Goal: Information Seeking & Learning: Learn about a topic

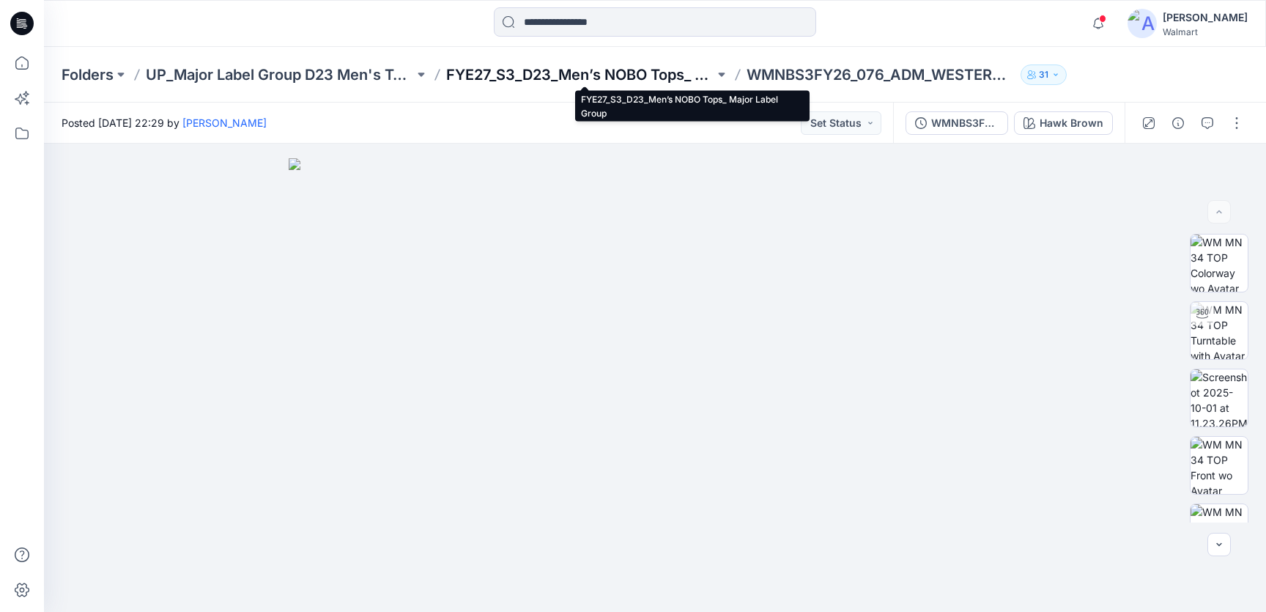
click at [566, 74] on p "FYE27_S3_D23_Men’s NOBO Tops_ Major Label Group" at bounding box center [580, 74] width 268 height 21
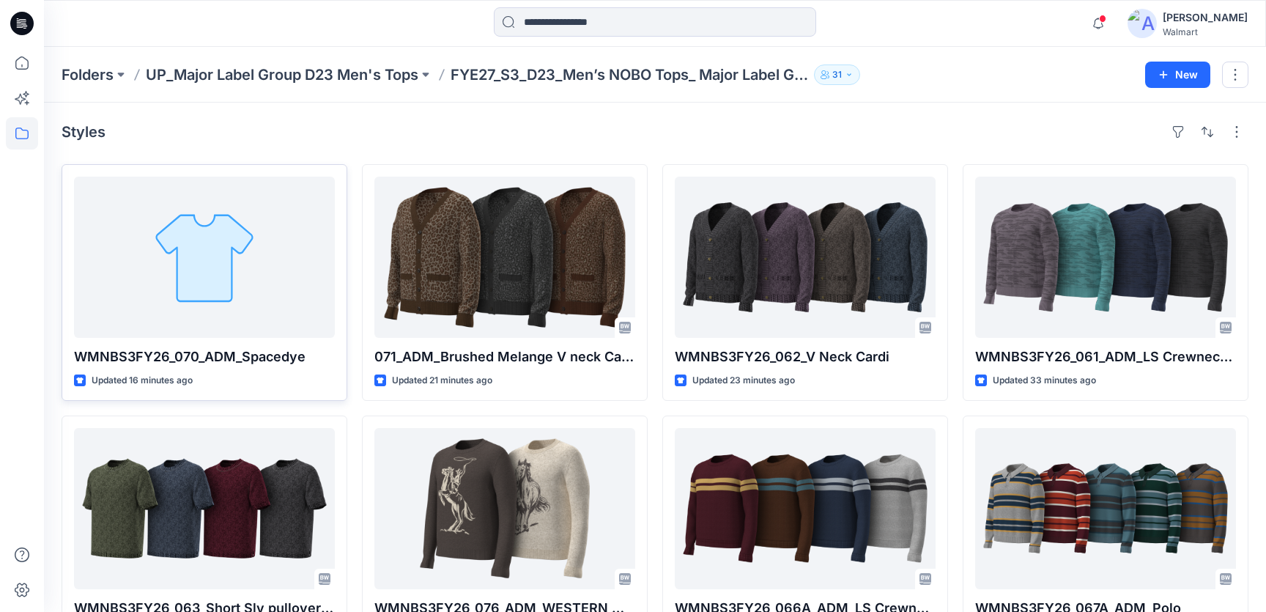
click at [217, 240] on div at bounding box center [204, 257] width 261 height 161
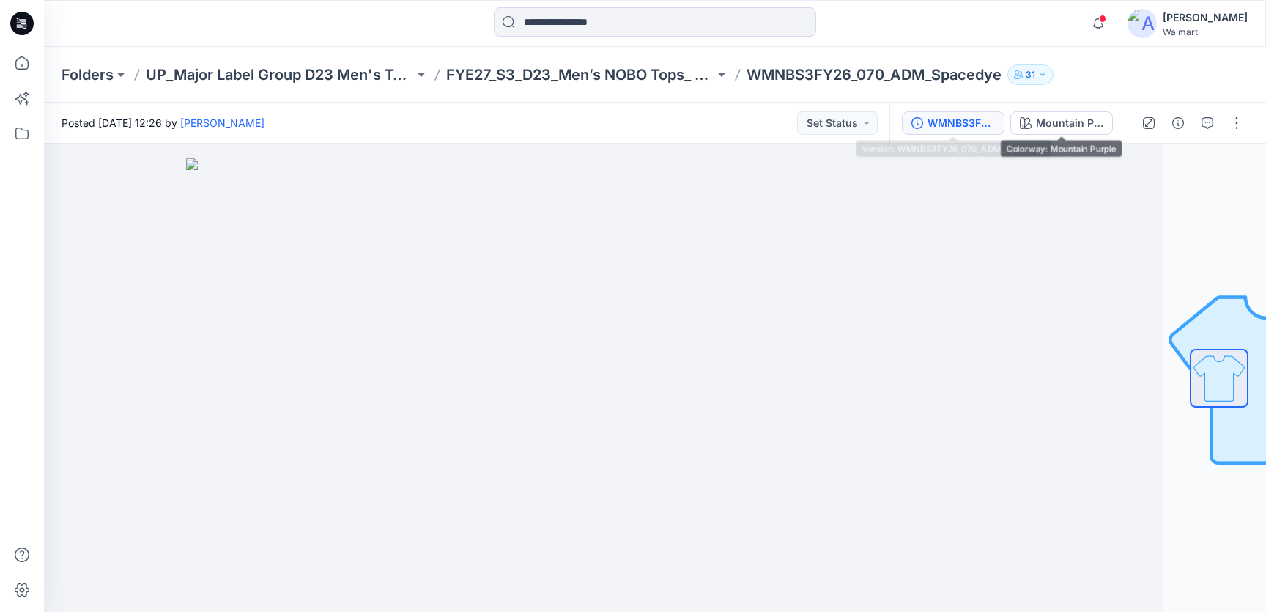
click at [965, 126] on div "WMNBS3FY26_070_ADM_Spacedye" at bounding box center [961, 123] width 67 height 16
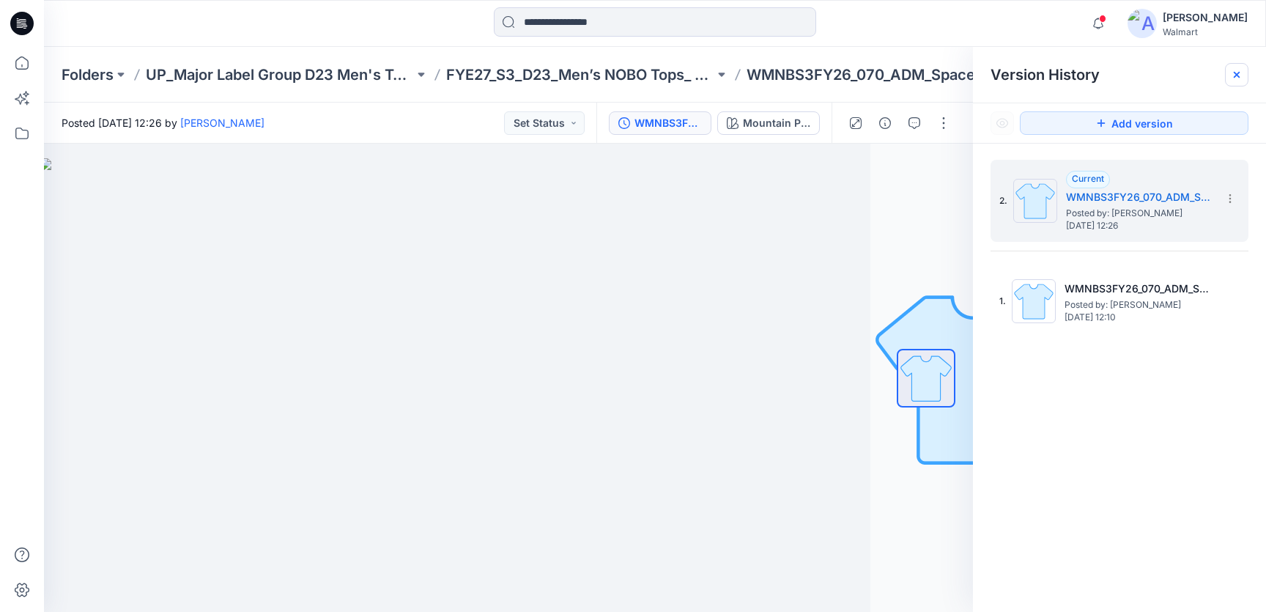
click at [1234, 77] on icon at bounding box center [1237, 75] width 6 height 6
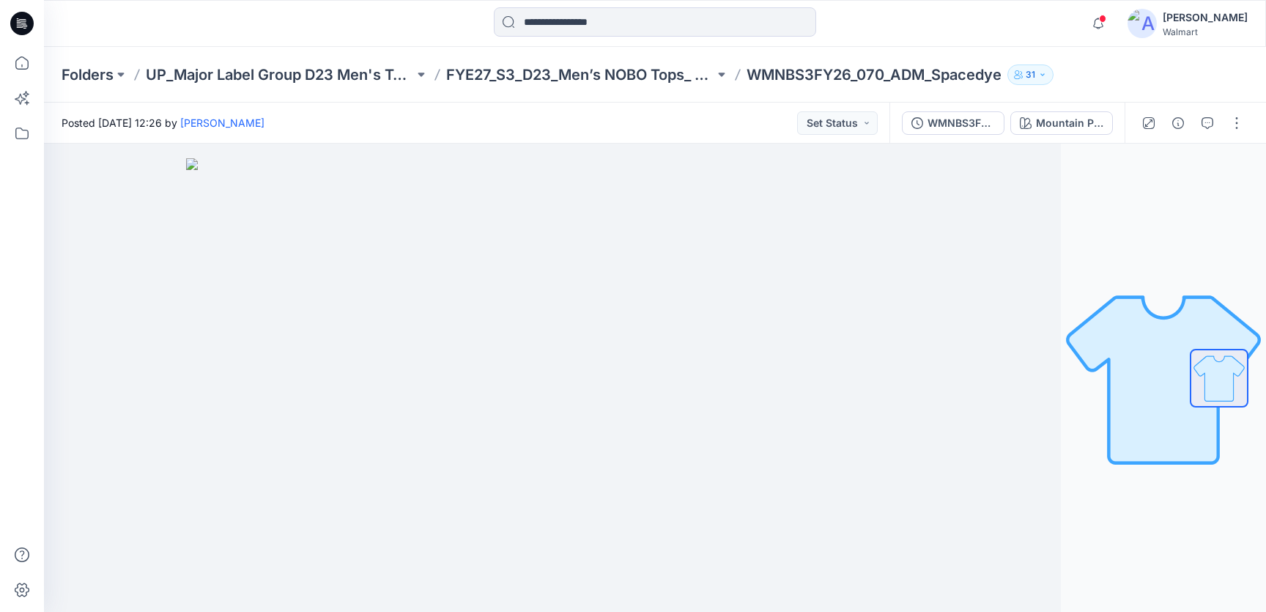
click at [20, 25] on icon at bounding box center [19, 24] width 5 height 1
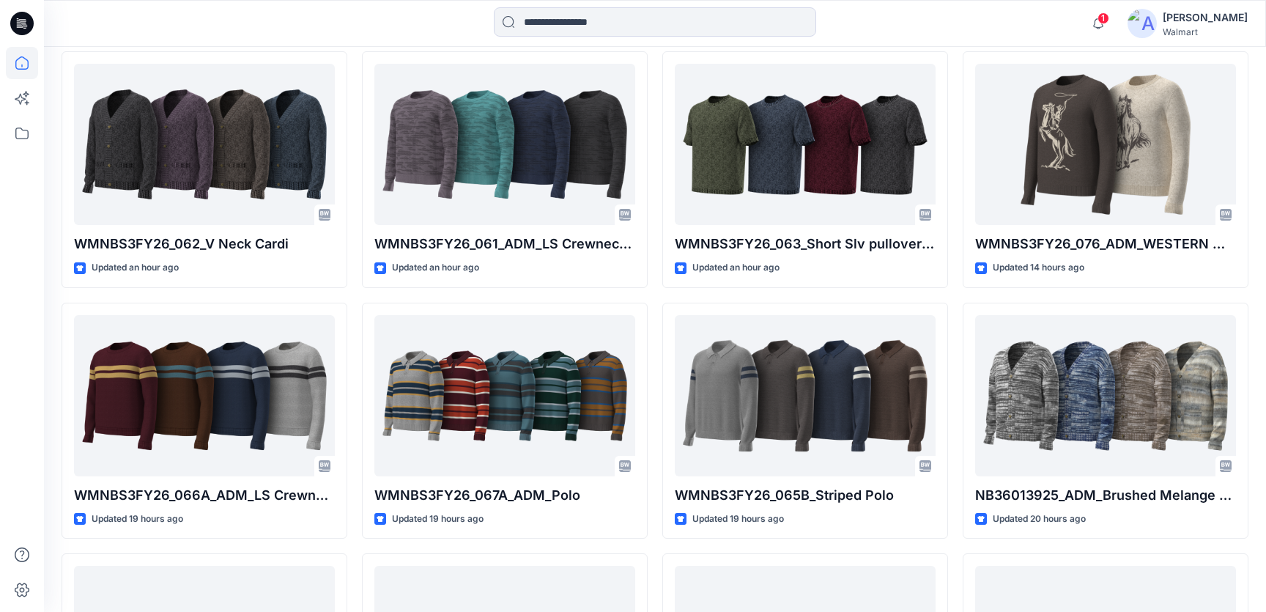
scroll to position [659, 0]
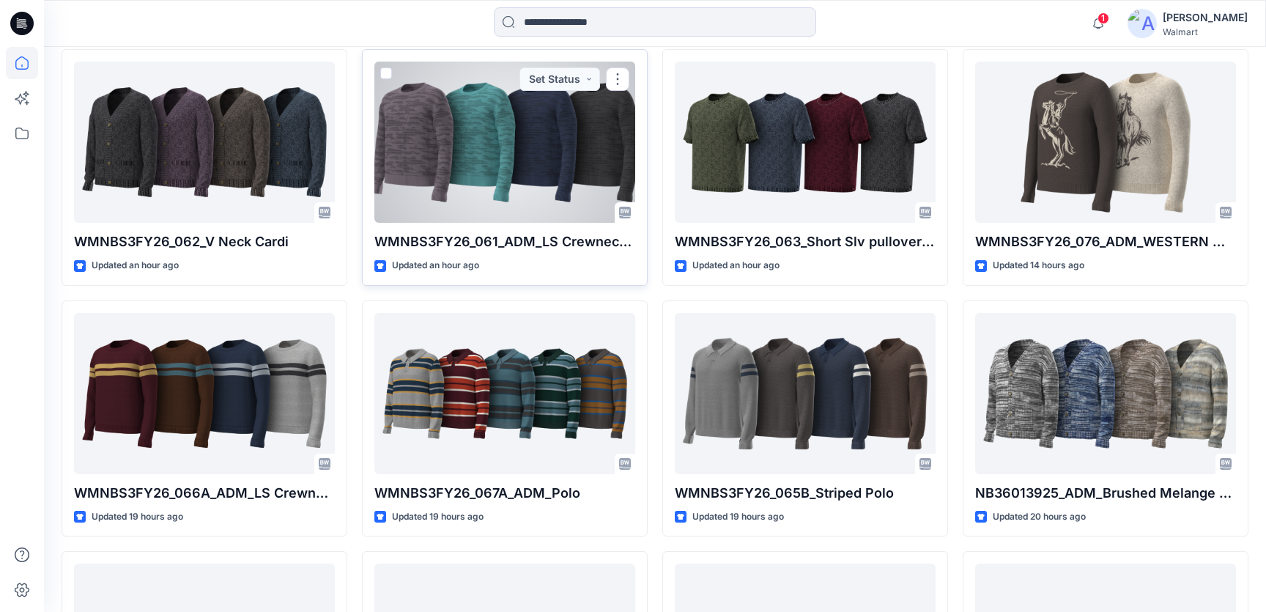
click at [484, 165] on div at bounding box center [504, 142] width 261 height 161
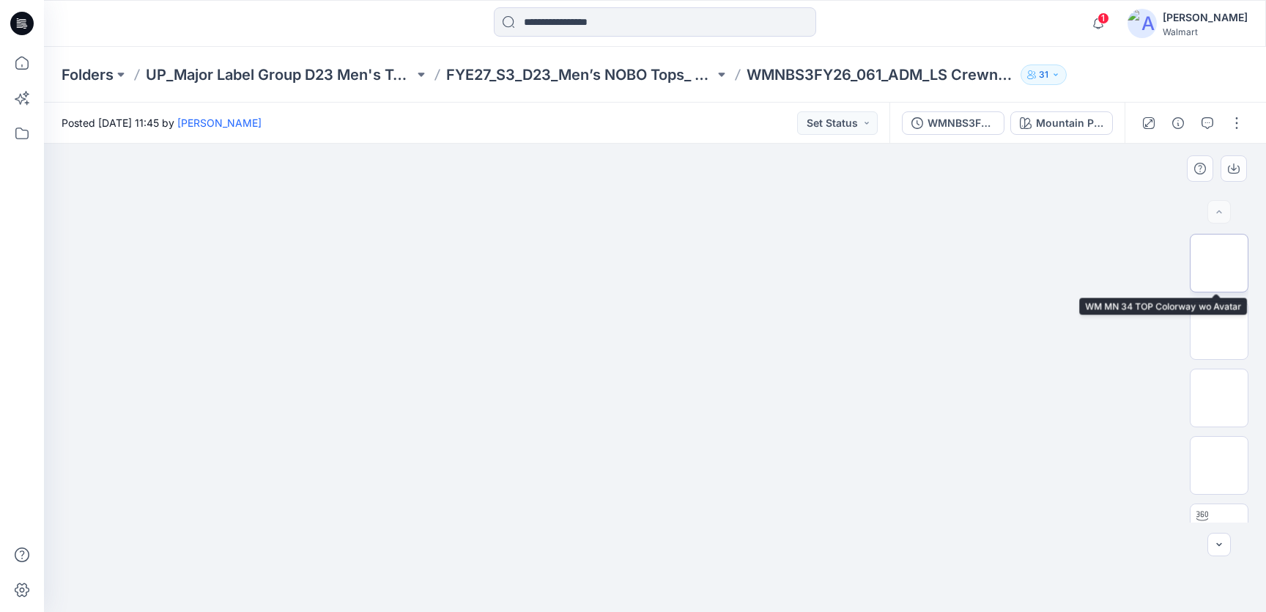
click at [1219, 263] on img at bounding box center [1219, 263] width 0 height 0
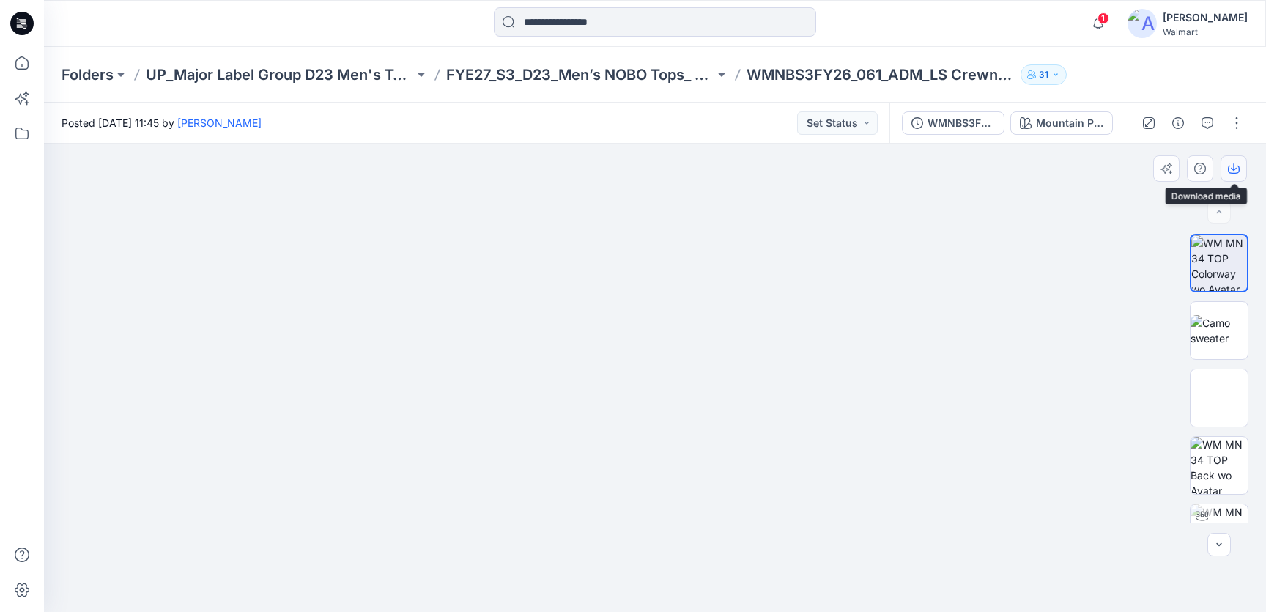
click at [1232, 174] on icon "button" at bounding box center [1234, 169] width 12 height 12
click at [1226, 315] on img at bounding box center [1219, 330] width 57 height 31
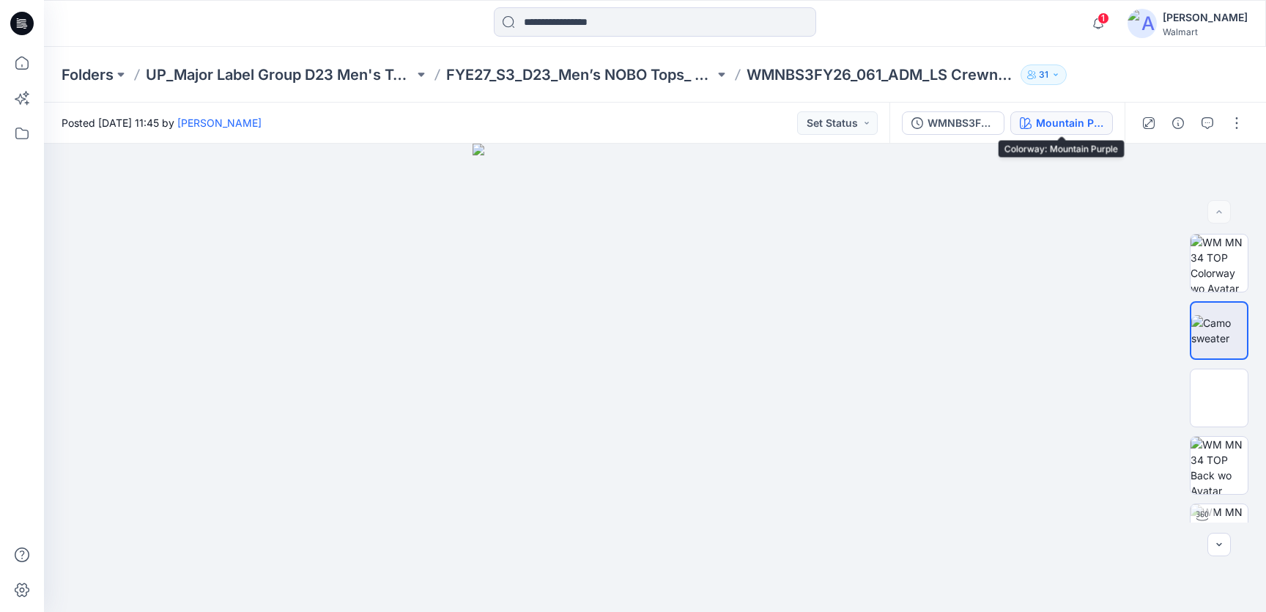
click at [1093, 115] on div "Mountain Purple" at bounding box center [1069, 123] width 67 height 16
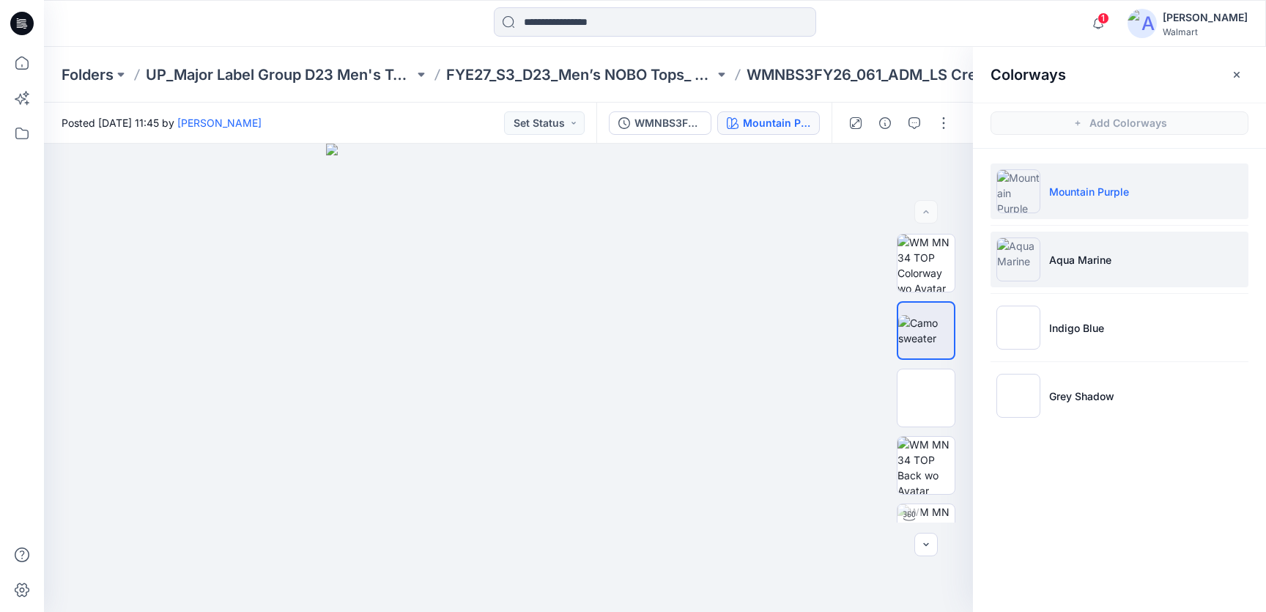
click at [1052, 267] on li "Aqua Marine" at bounding box center [1120, 260] width 258 height 56
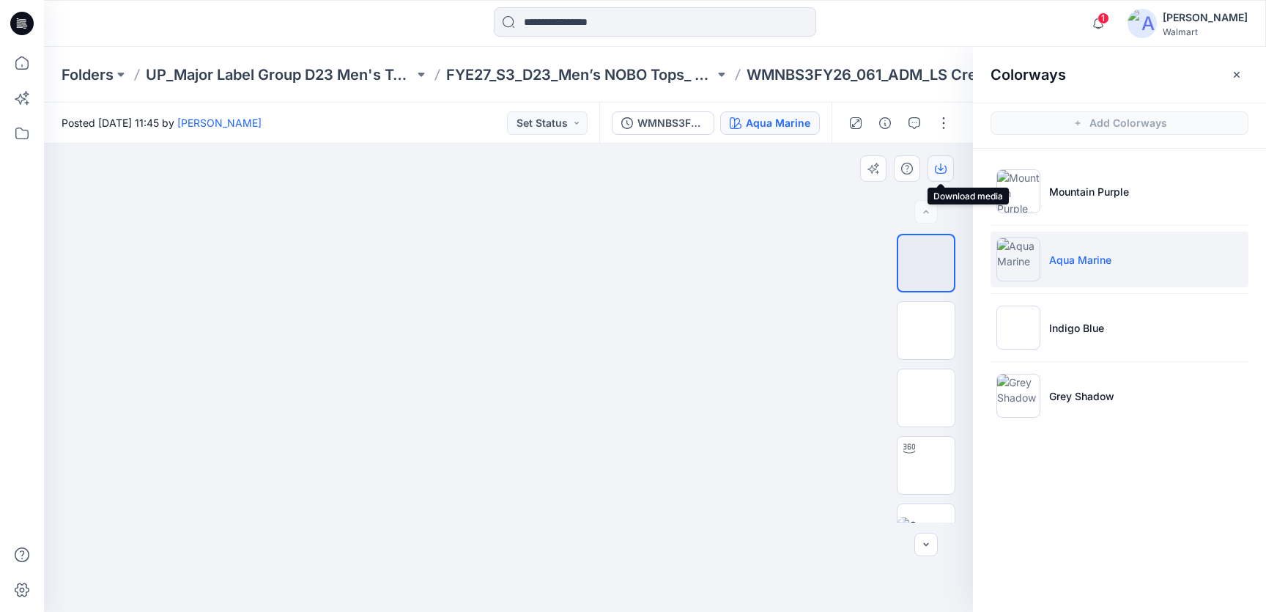
click at [947, 168] on button "button" at bounding box center [941, 168] width 26 height 26
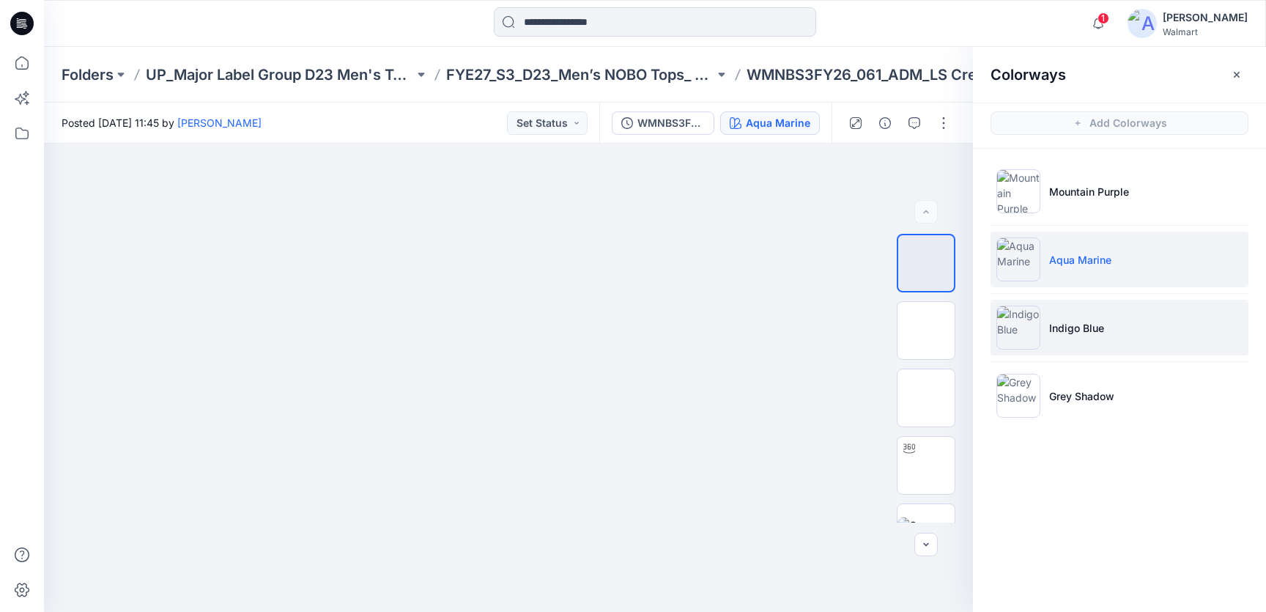
click at [1076, 337] on li "Indigo Blue" at bounding box center [1120, 328] width 258 height 56
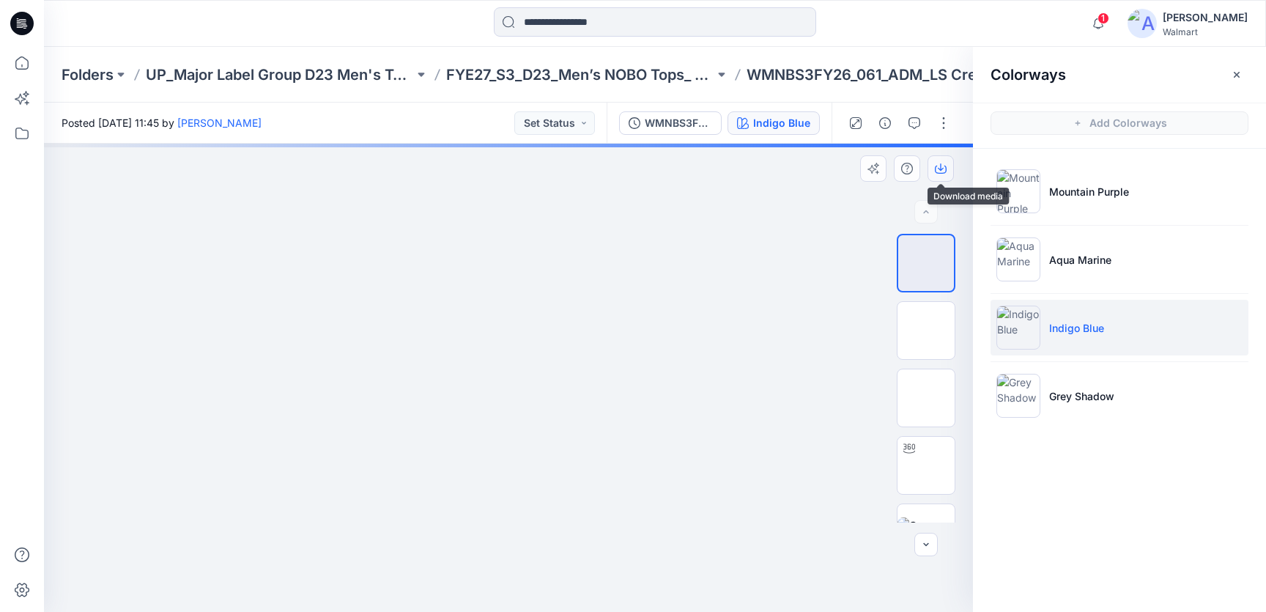
click at [944, 160] on button "button" at bounding box center [941, 168] width 26 height 26
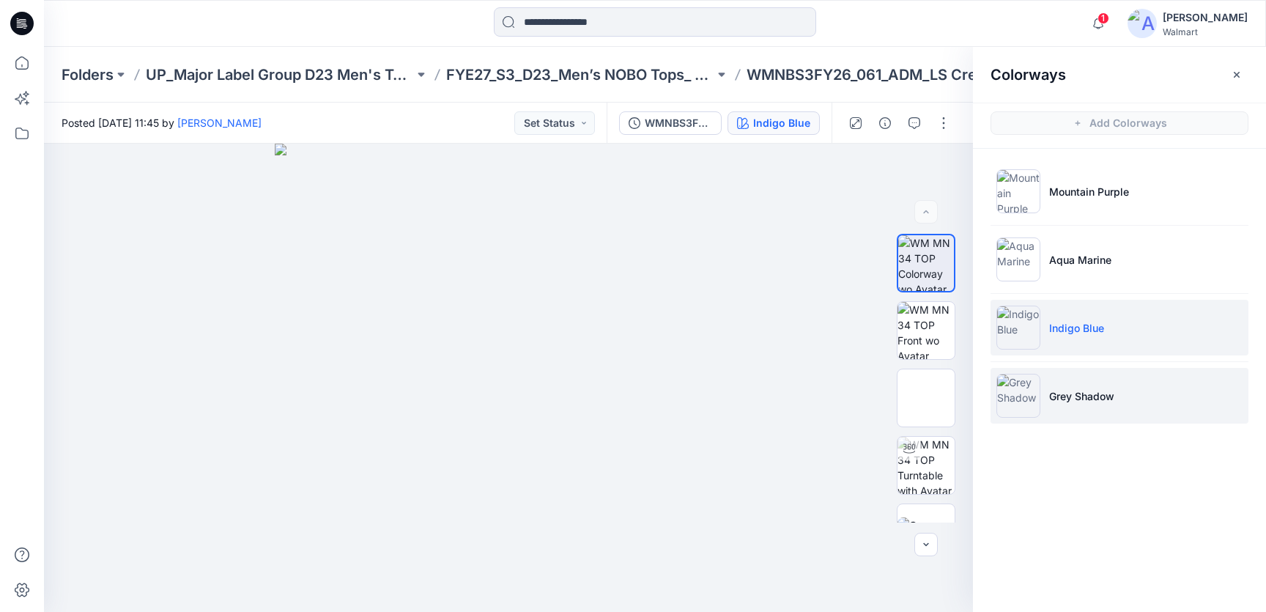
click at [1073, 382] on li "Grey Shadow" at bounding box center [1120, 396] width 258 height 56
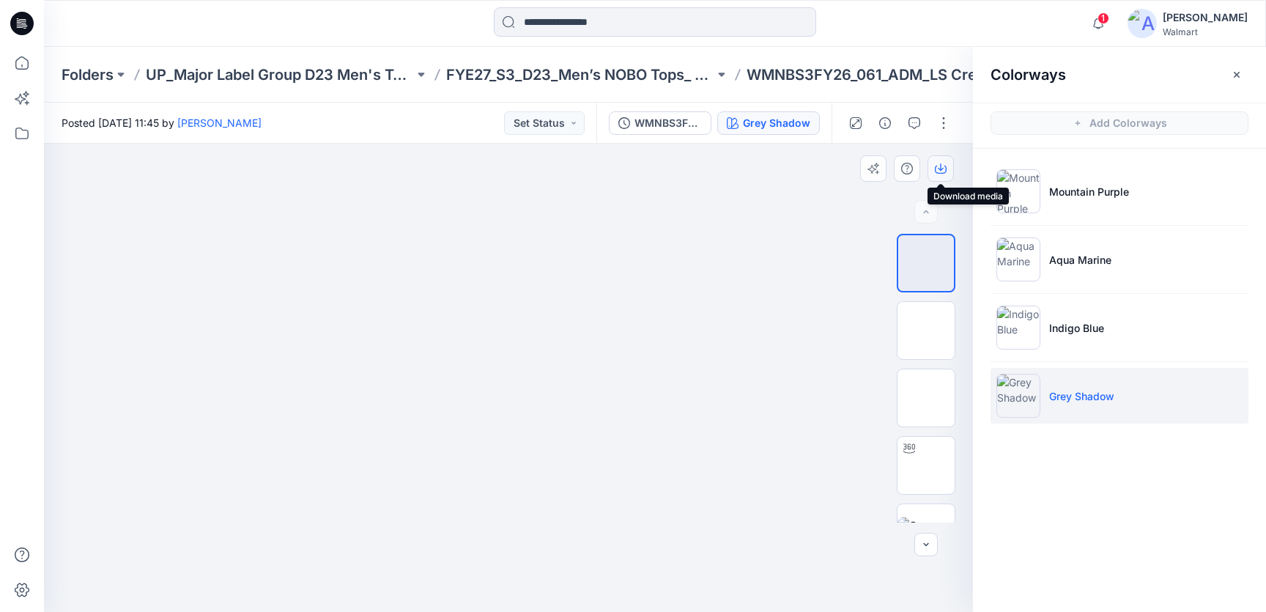
click at [942, 166] on icon "button" at bounding box center [941, 169] width 12 height 12
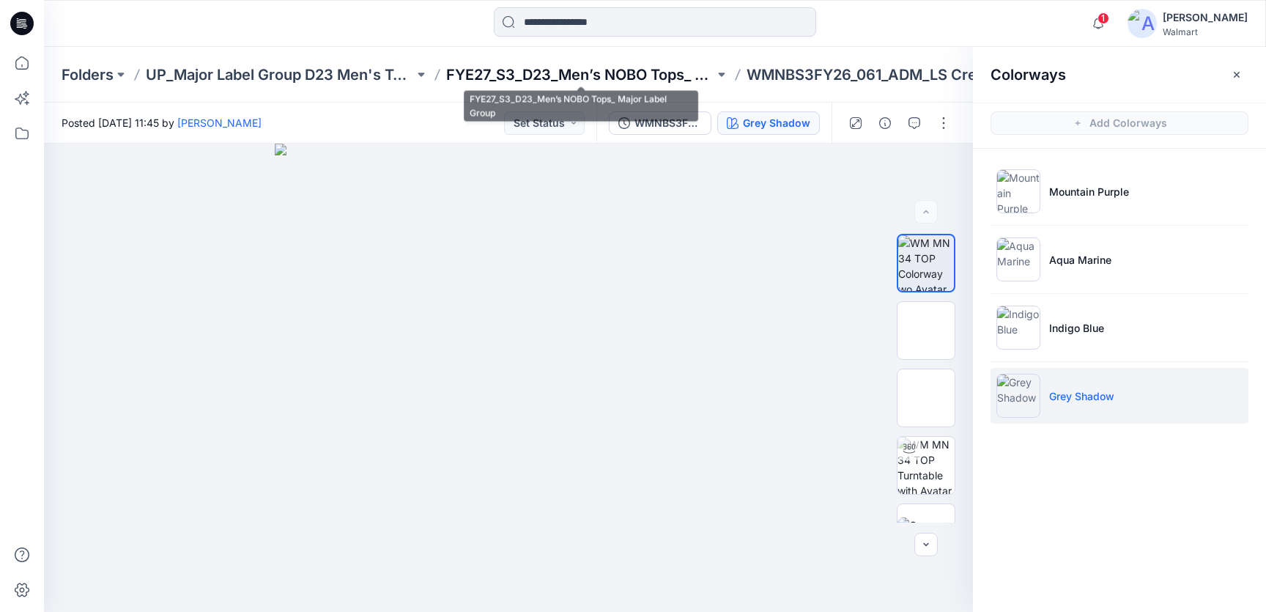
click at [598, 71] on p "FYE27_S3_D23_Men’s NOBO Tops_ Major Label Group" at bounding box center [580, 74] width 268 height 21
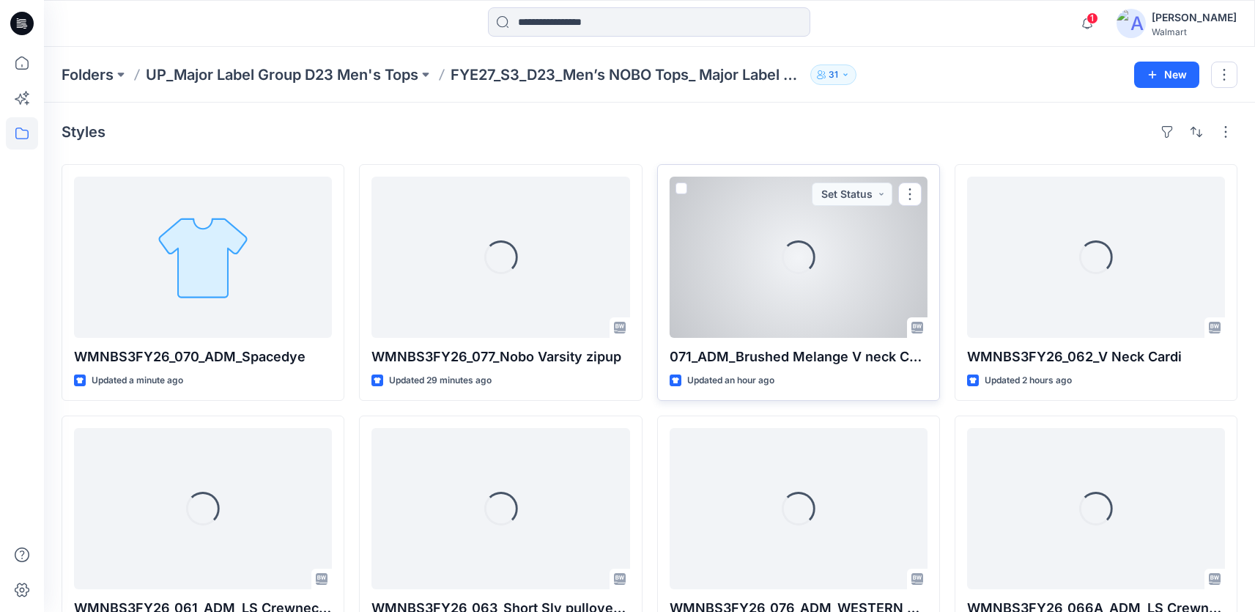
scroll to position [3, 0]
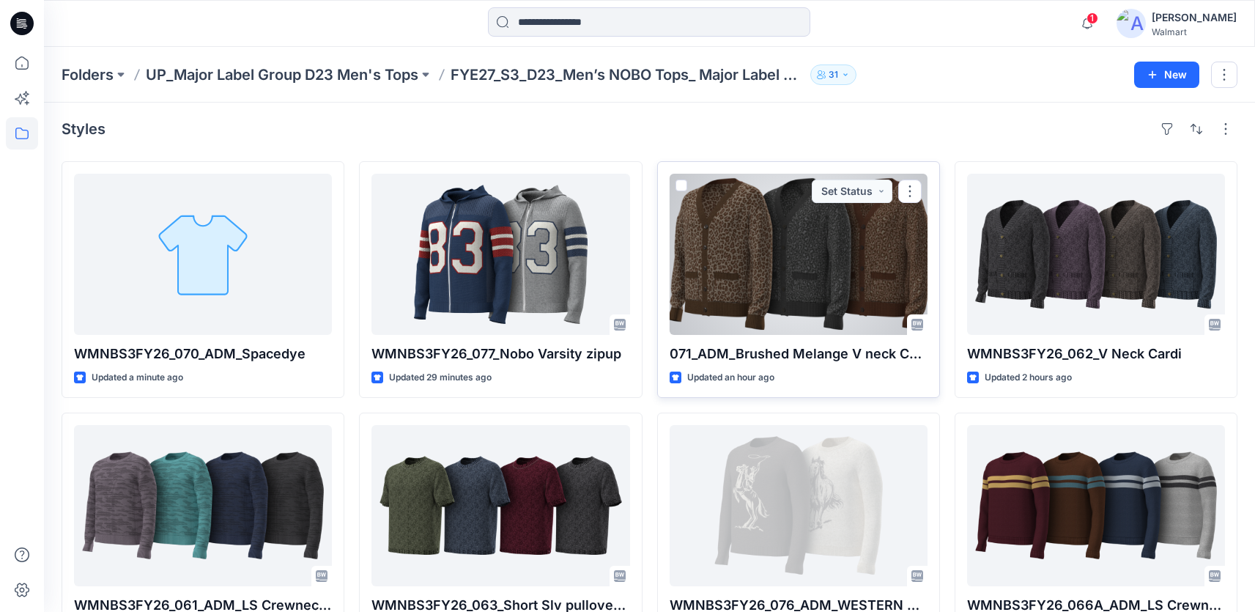
click at [753, 302] on div at bounding box center [799, 254] width 258 height 161
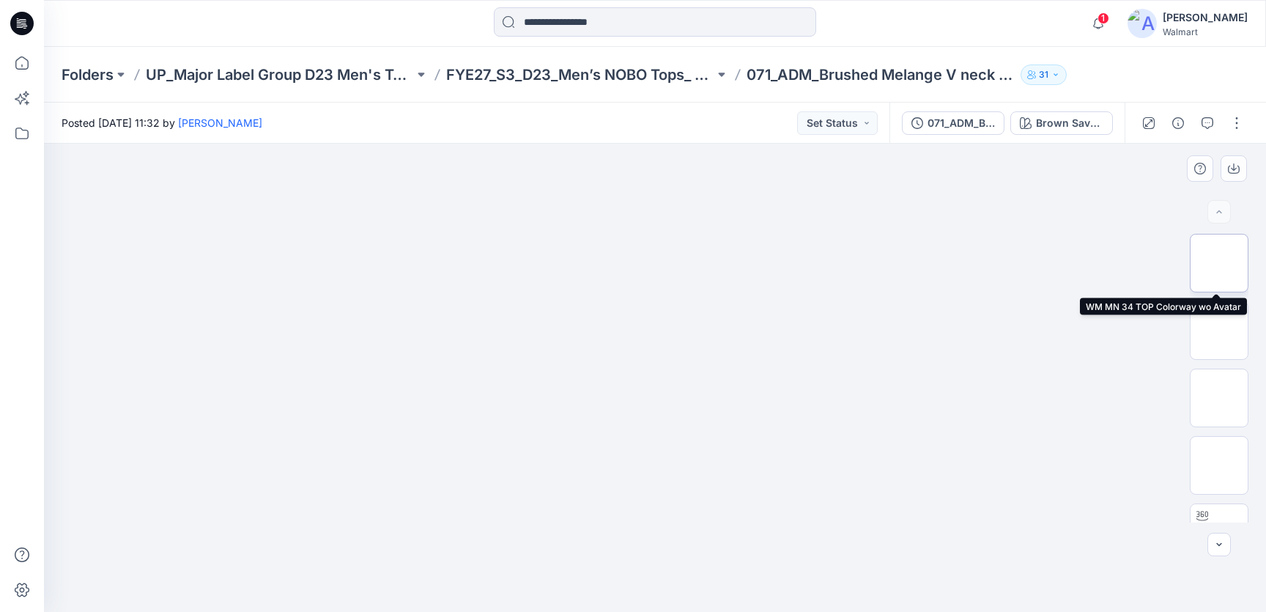
click at [1219, 263] on img at bounding box center [1219, 263] width 0 height 0
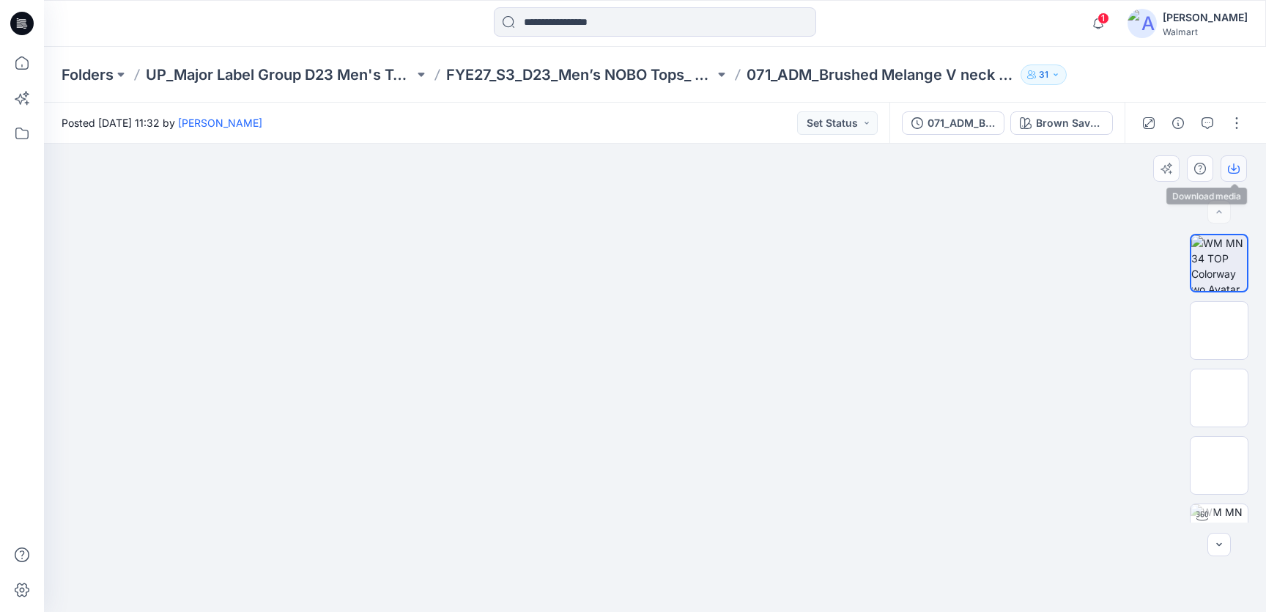
click at [1234, 164] on icon "button" at bounding box center [1234, 169] width 12 height 12
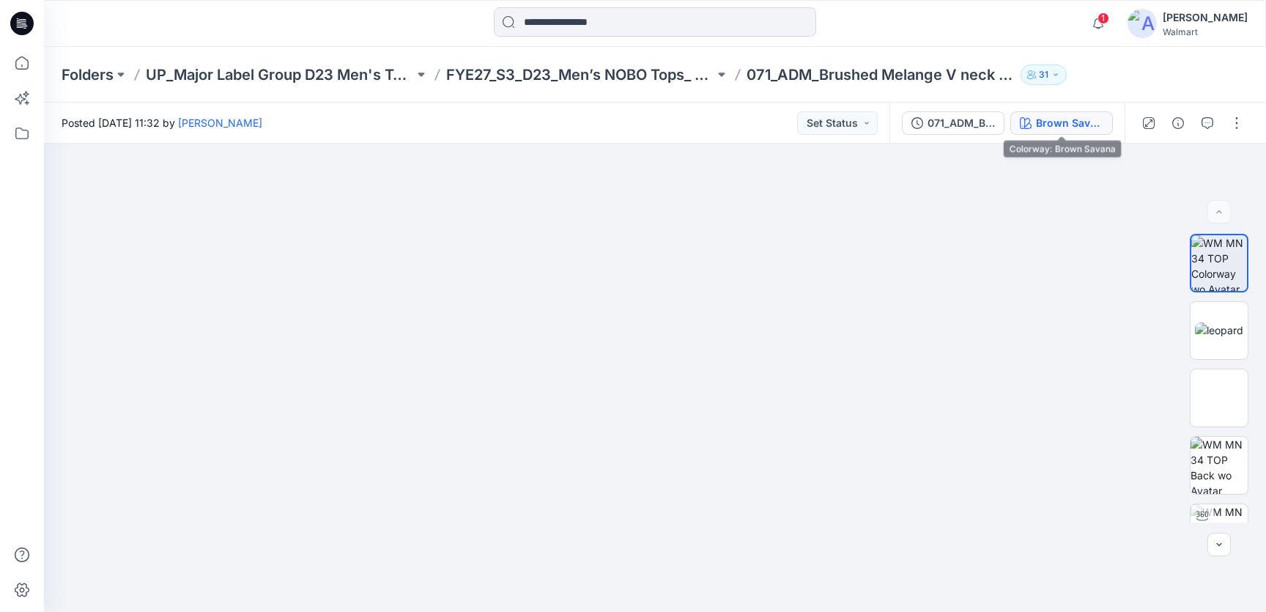
click at [1070, 127] on div "Brown Savana" at bounding box center [1069, 123] width 67 height 16
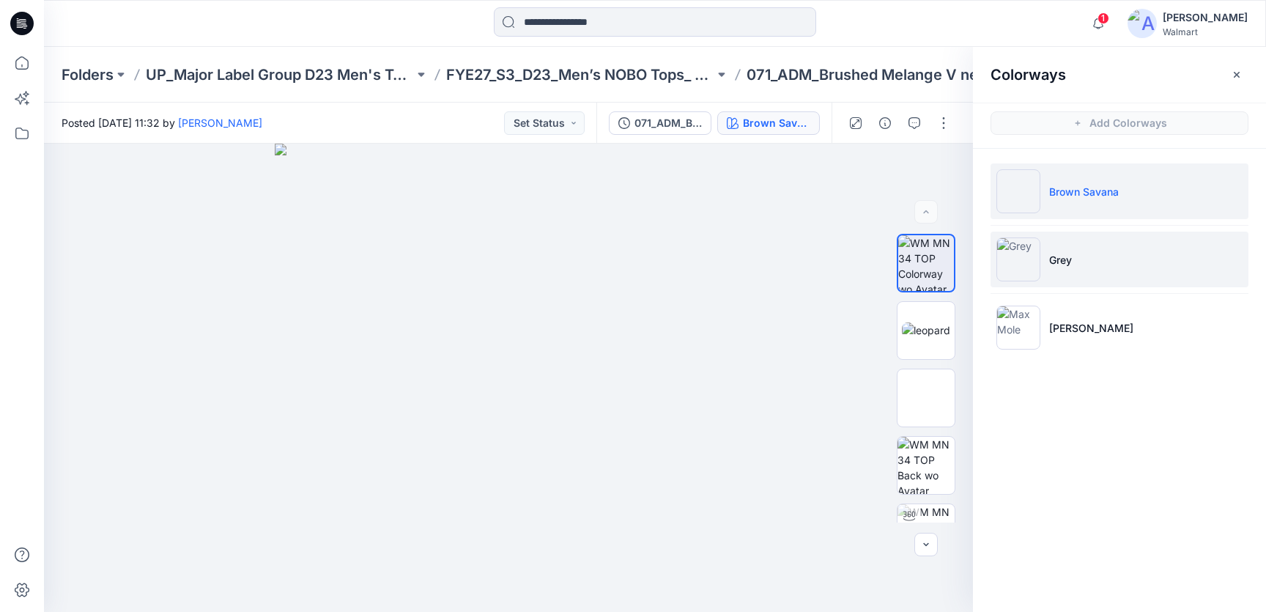
click at [1081, 256] on li "Grey" at bounding box center [1120, 260] width 258 height 56
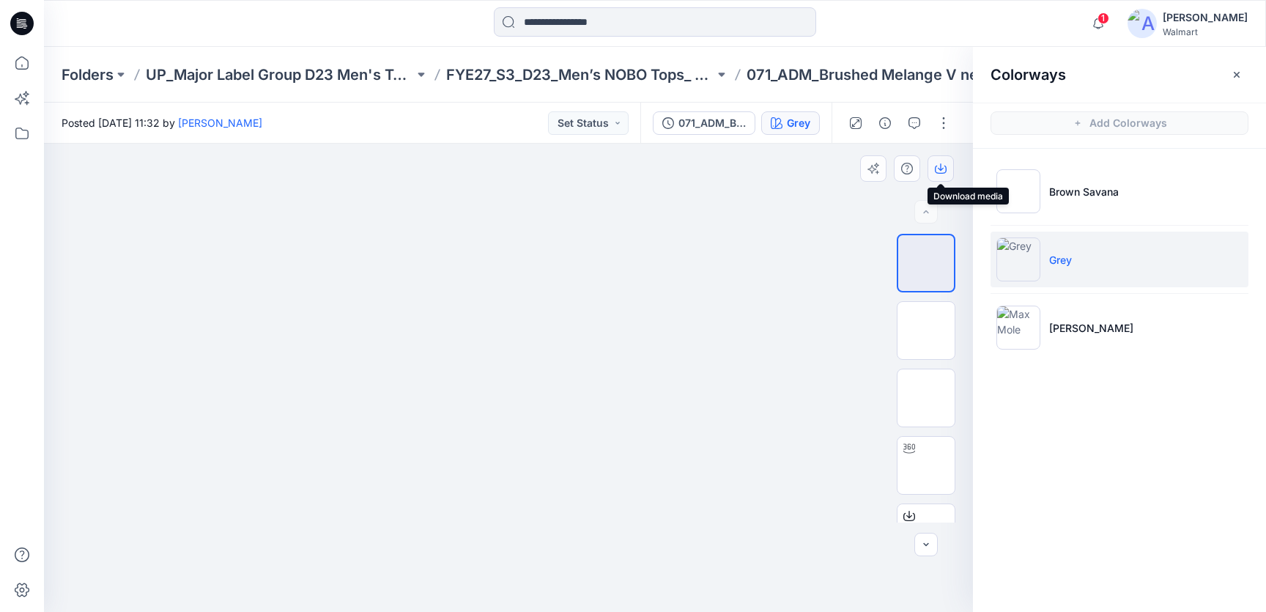
click at [941, 170] on icon "button" at bounding box center [941, 166] width 6 height 7
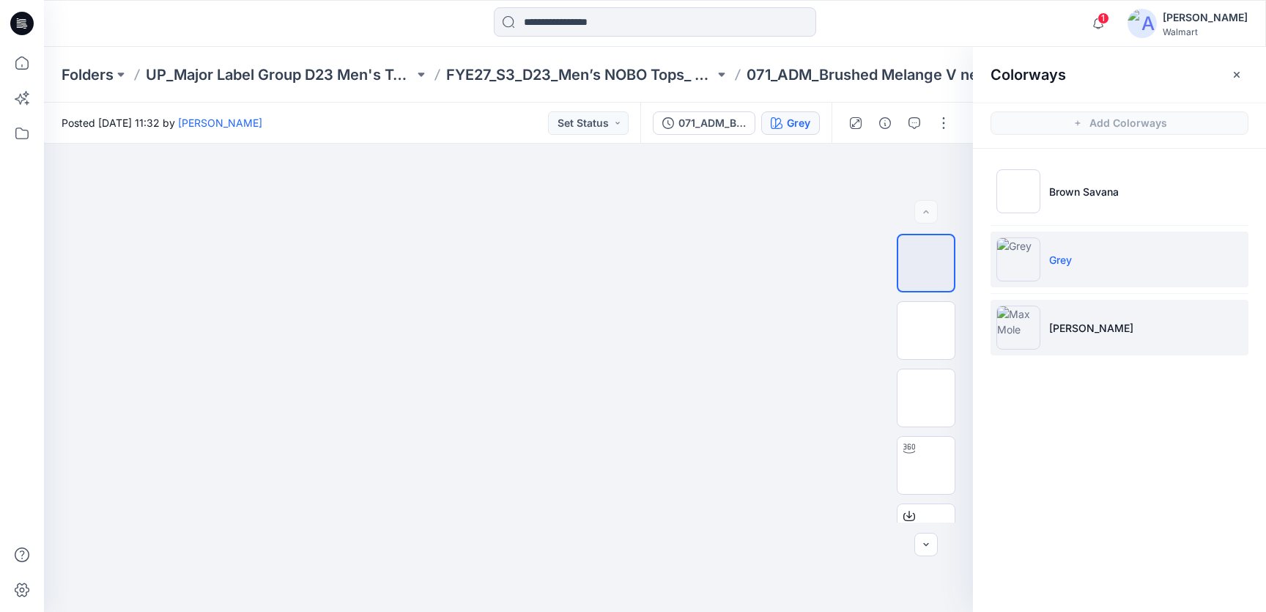
click at [1091, 322] on p "[PERSON_NAME]" at bounding box center [1091, 327] width 84 height 15
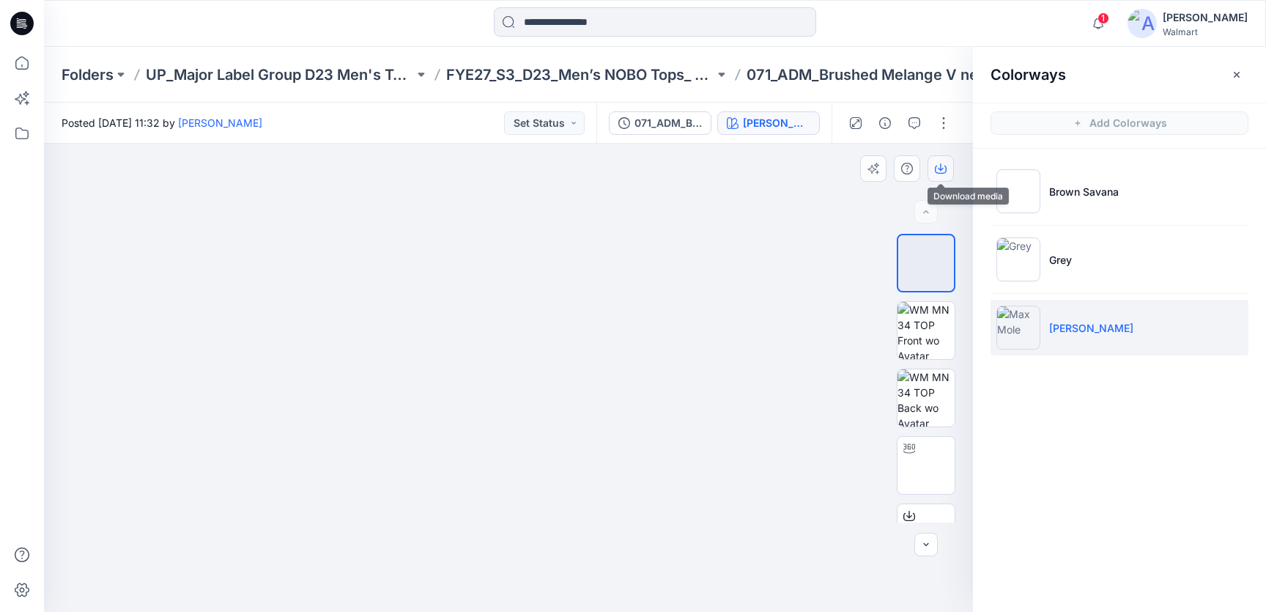
click at [950, 165] on button "button" at bounding box center [941, 168] width 26 height 26
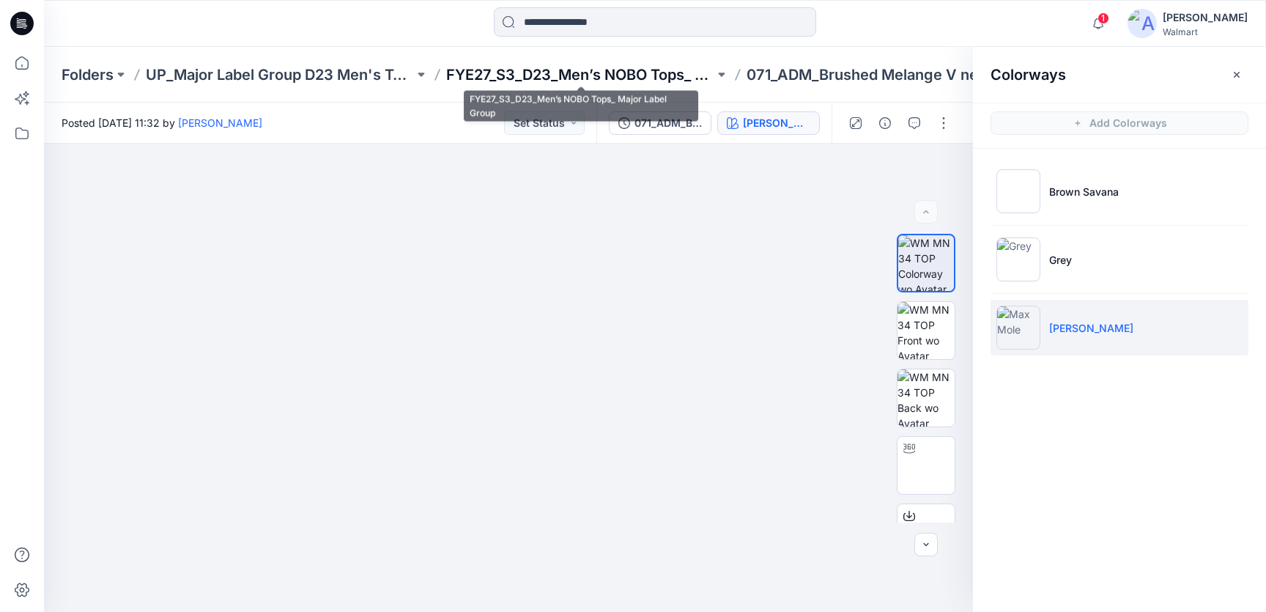
click at [589, 75] on p "FYE27_S3_D23_Men’s NOBO Tops_ Major Label Group" at bounding box center [580, 74] width 268 height 21
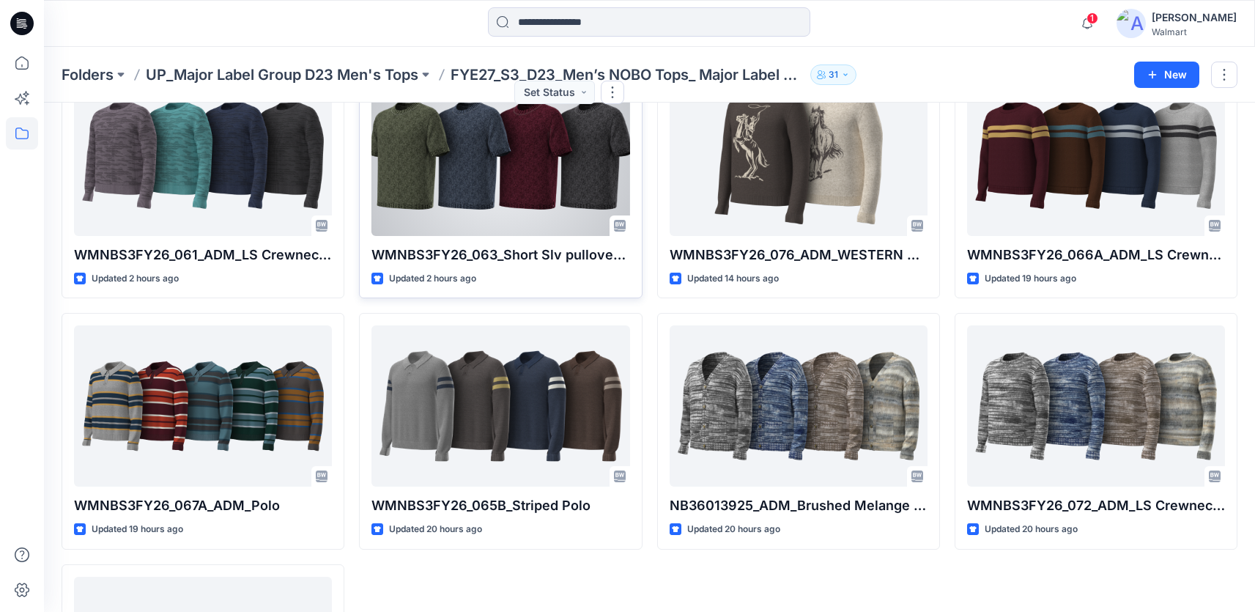
scroll to position [358, 0]
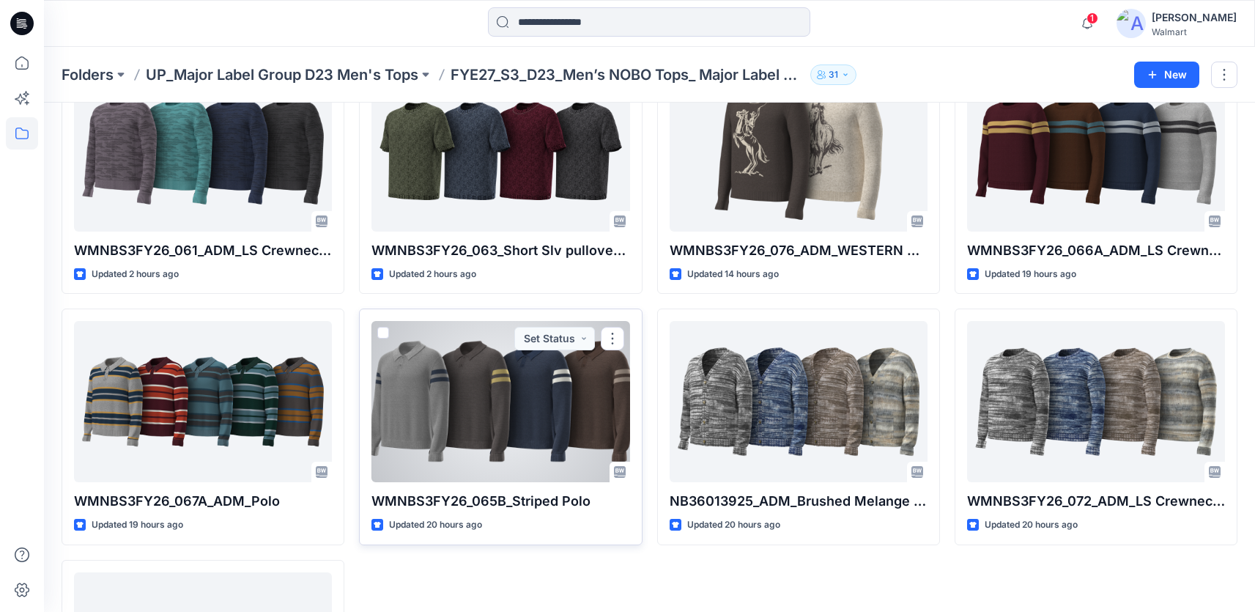
click at [531, 425] on div at bounding box center [500, 401] width 258 height 161
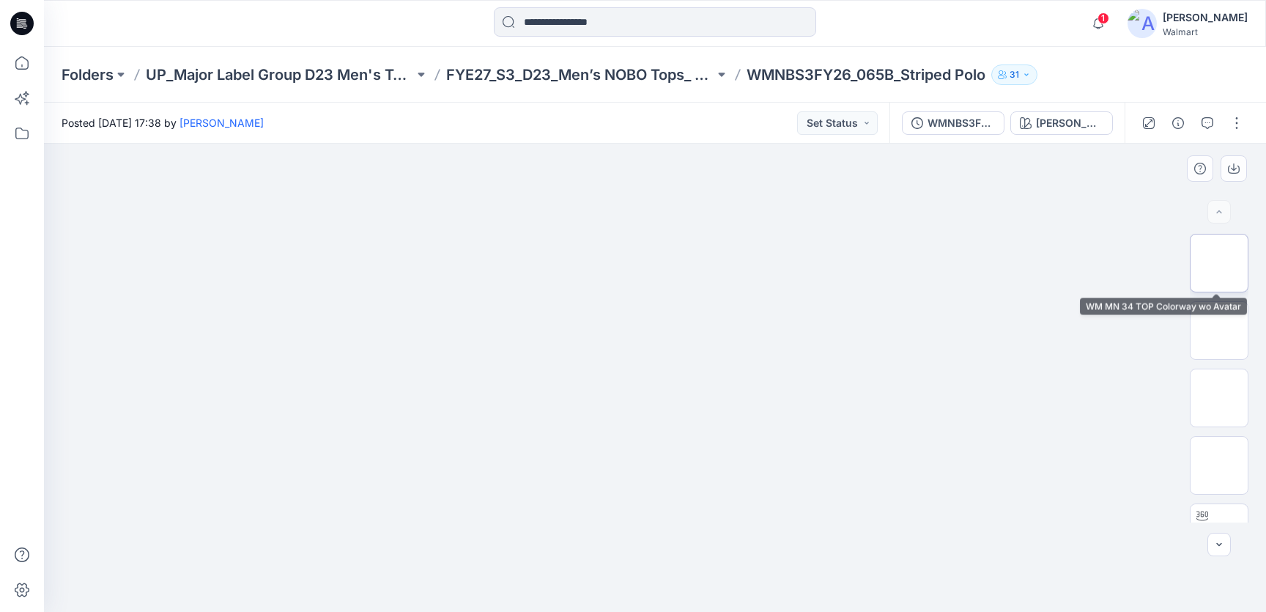
click at [1219, 263] on img at bounding box center [1219, 263] width 0 height 0
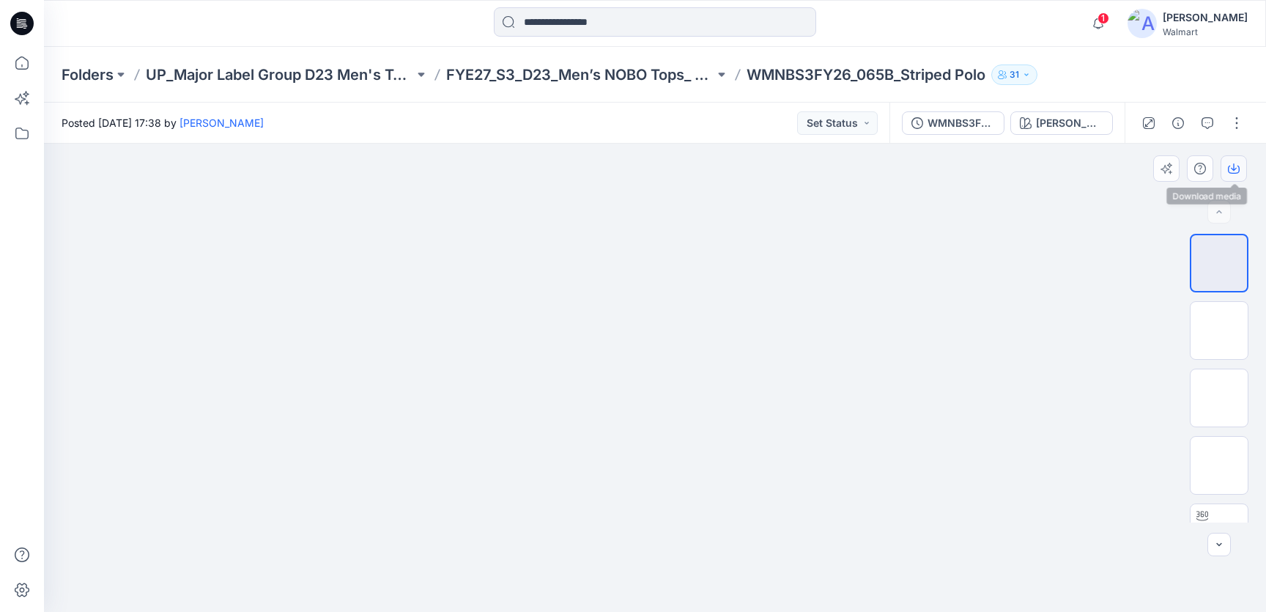
click at [1241, 164] on button "button" at bounding box center [1234, 168] width 26 height 26
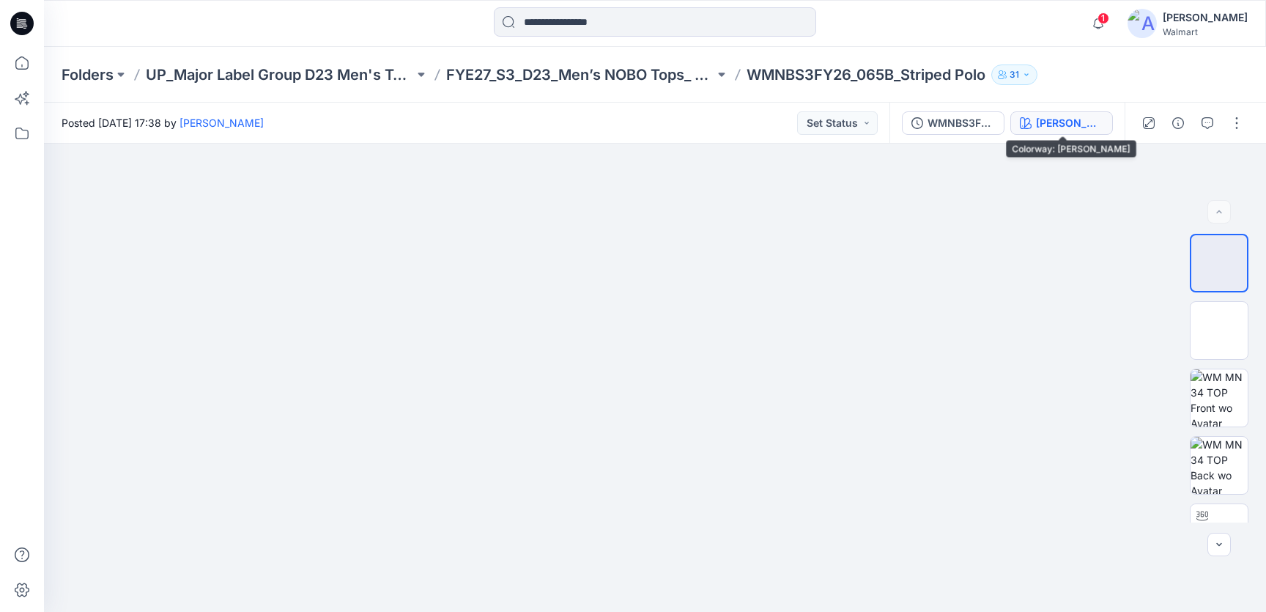
click at [1089, 125] on div "[PERSON_NAME]" at bounding box center [1069, 123] width 67 height 16
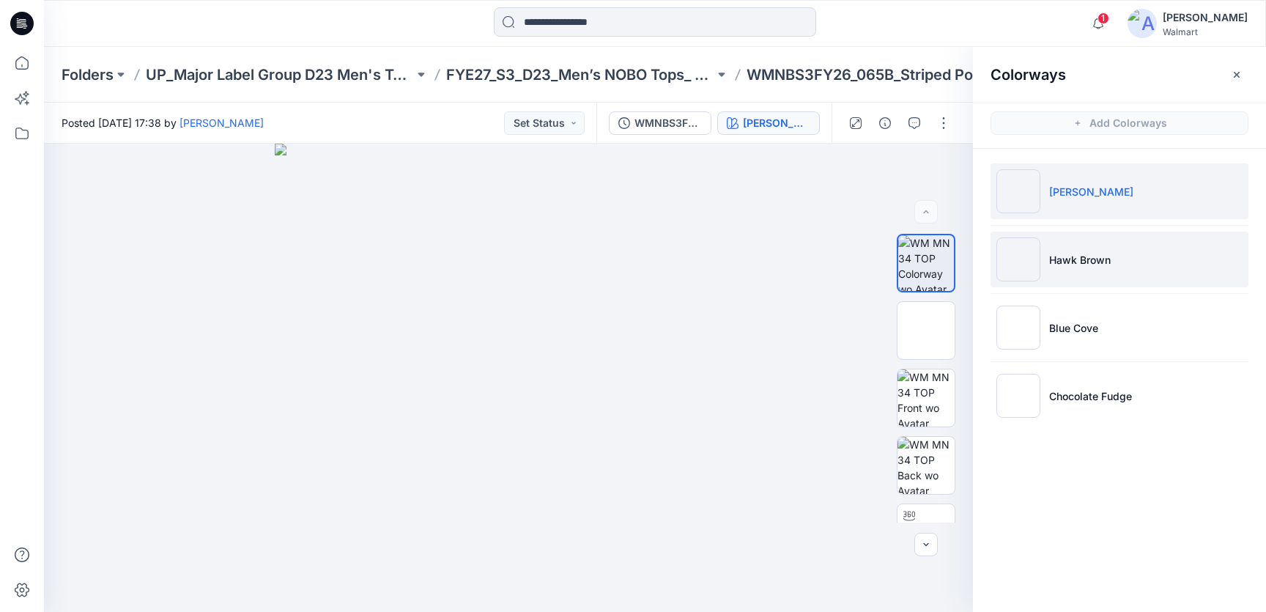
drag, startPoint x: 1081, startPoint y: 248, endPoint x: 1059, endPoint y: 248, distance: 22.7
click at [1081, 248] on li "Hawk Brown" at bounding box center [1120, 260] width 258 height 56
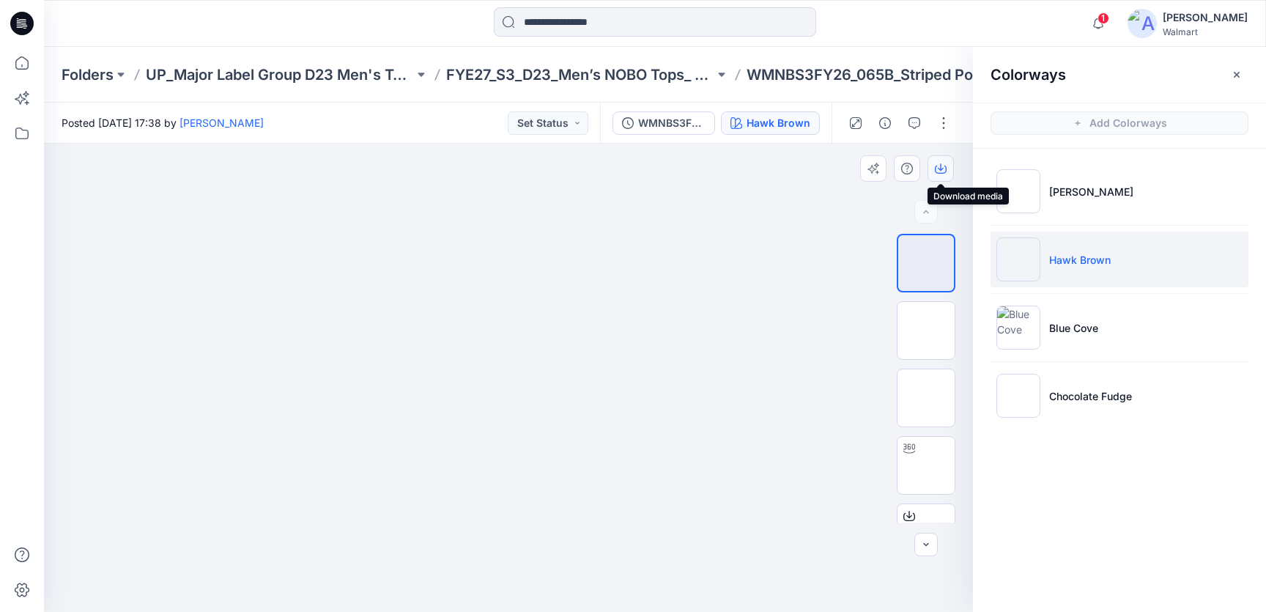
click at [944, 167] on icon "button" at bounding box center [941, 169] width 12 height 12
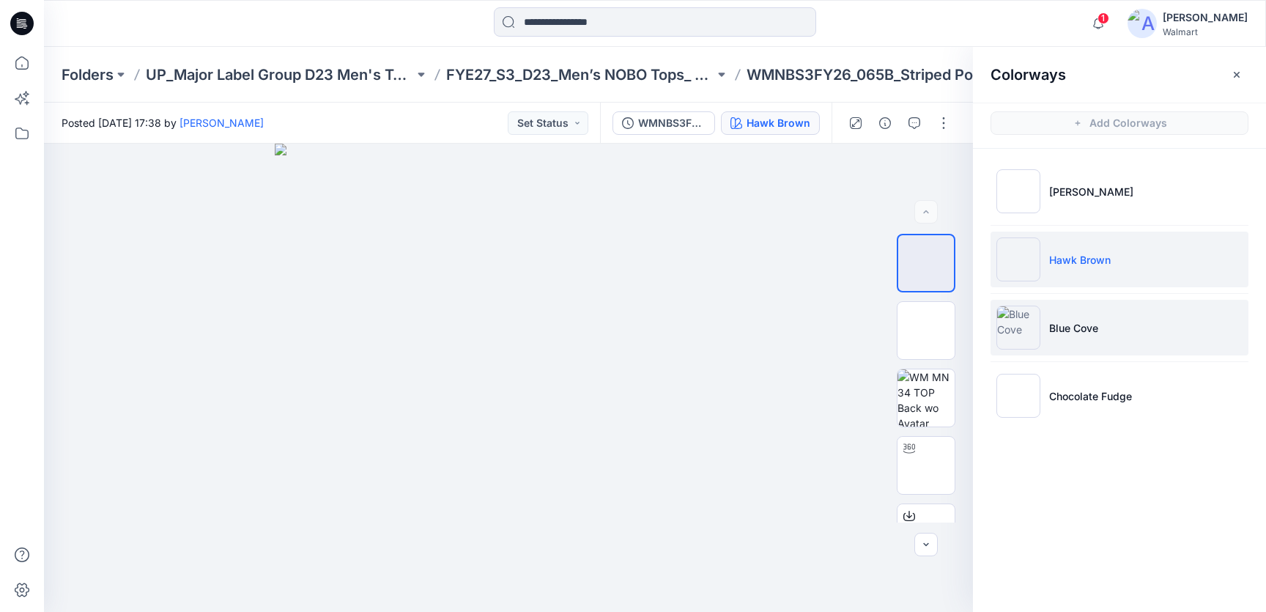
click at [1064, 320] on p "Blue Cove" at bounding box center [1073, 327] width 49 height 15
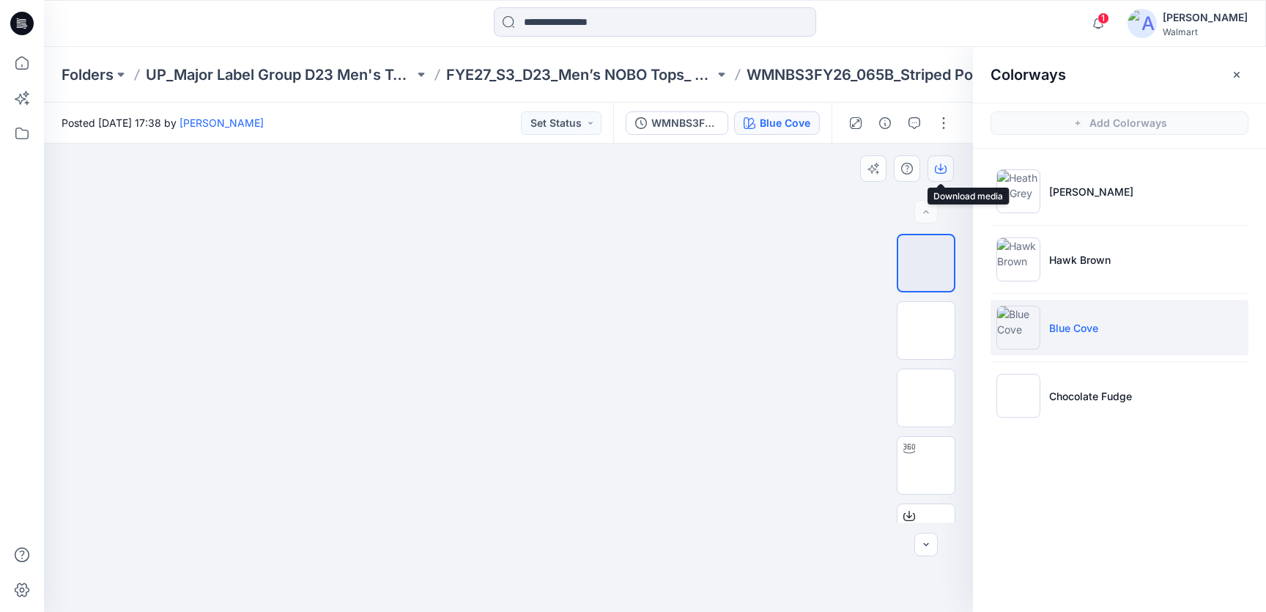
click at [940, 163] on icon "button" at bounding box center [941, 169] width 12 height 12
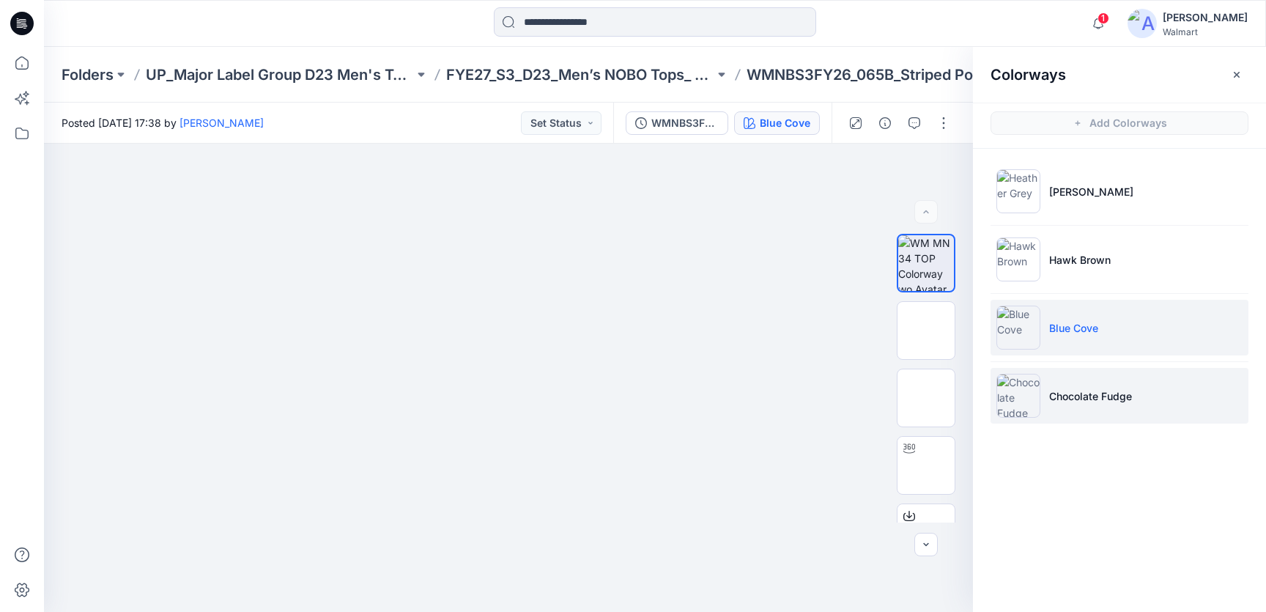
click at [1065, 388] on p "Chocolate Fudge" at bounding box center [1090, 395] width 83 height 15
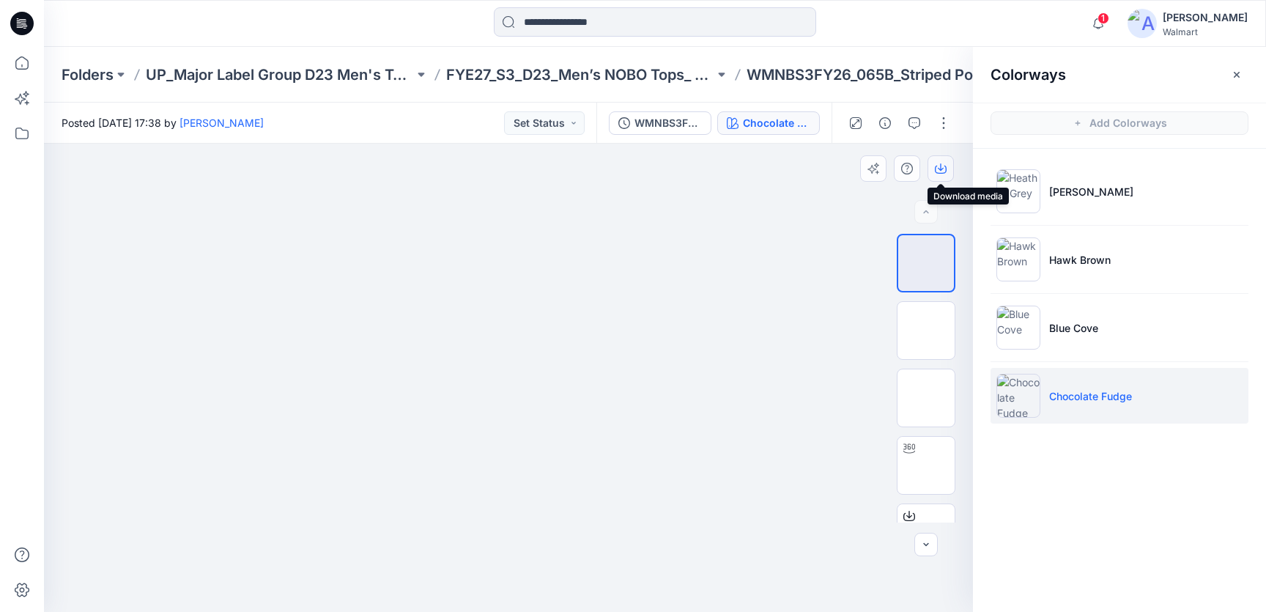
click at [944, 160] on button "button" at bounding box center [941, 168] width 26 height 26
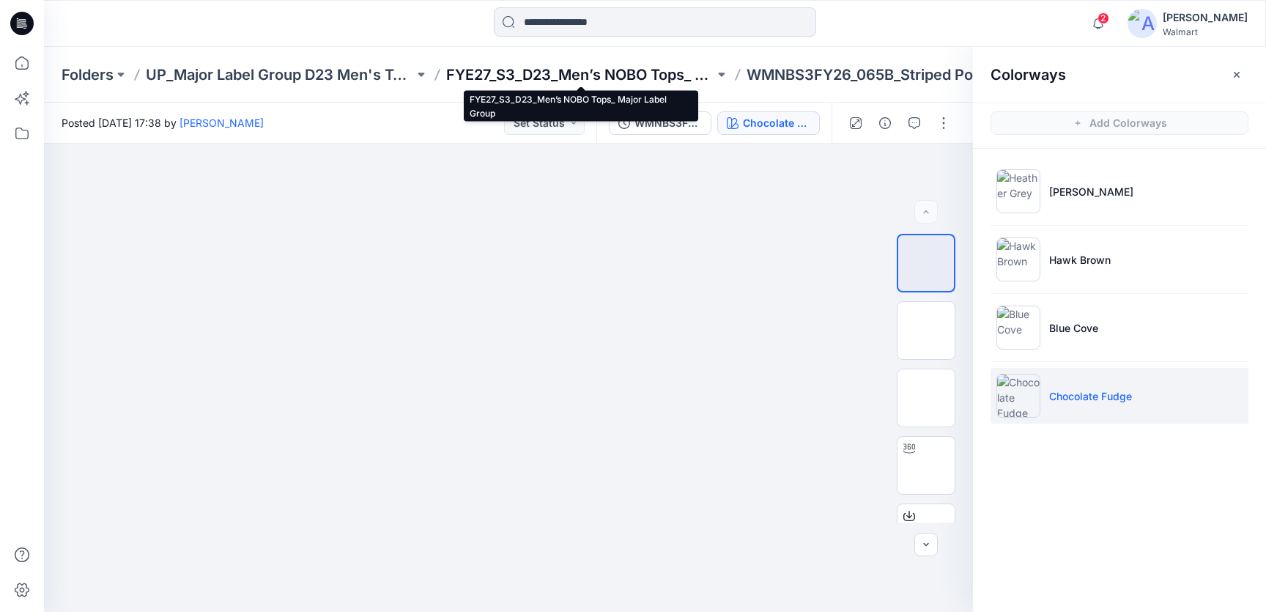
click at [614, 72] on p "FYE27_S3_D23_Men’s NOBO Tops_ Major Label Group" at bounding box center [580, 74] width 268 height 21
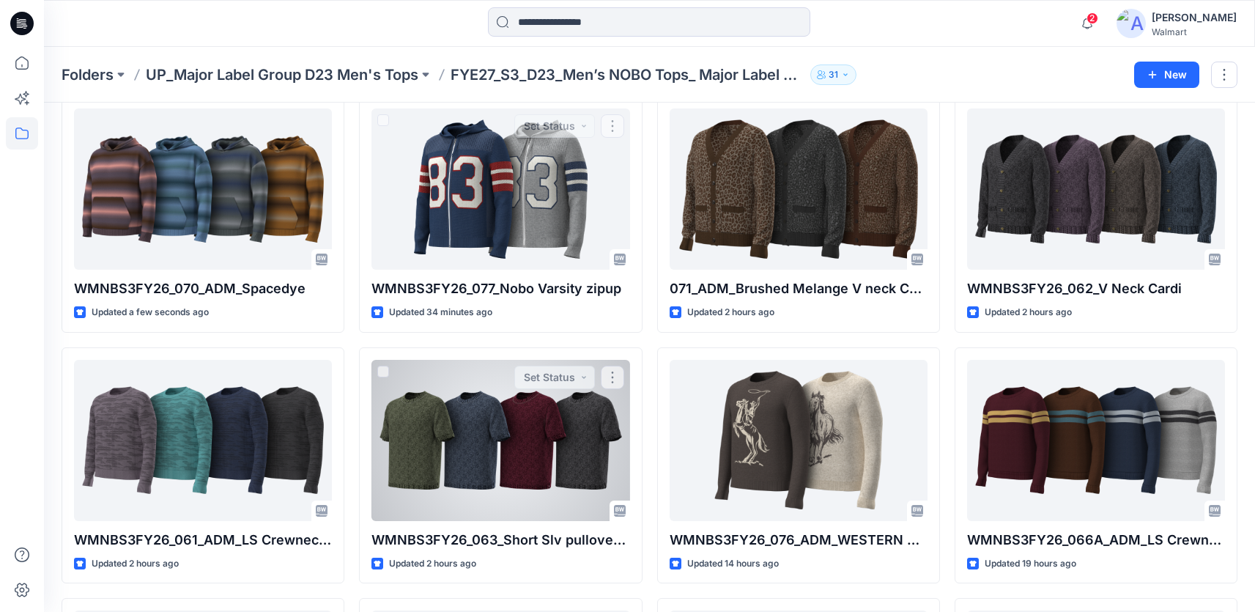
scroll to position [71, 0]
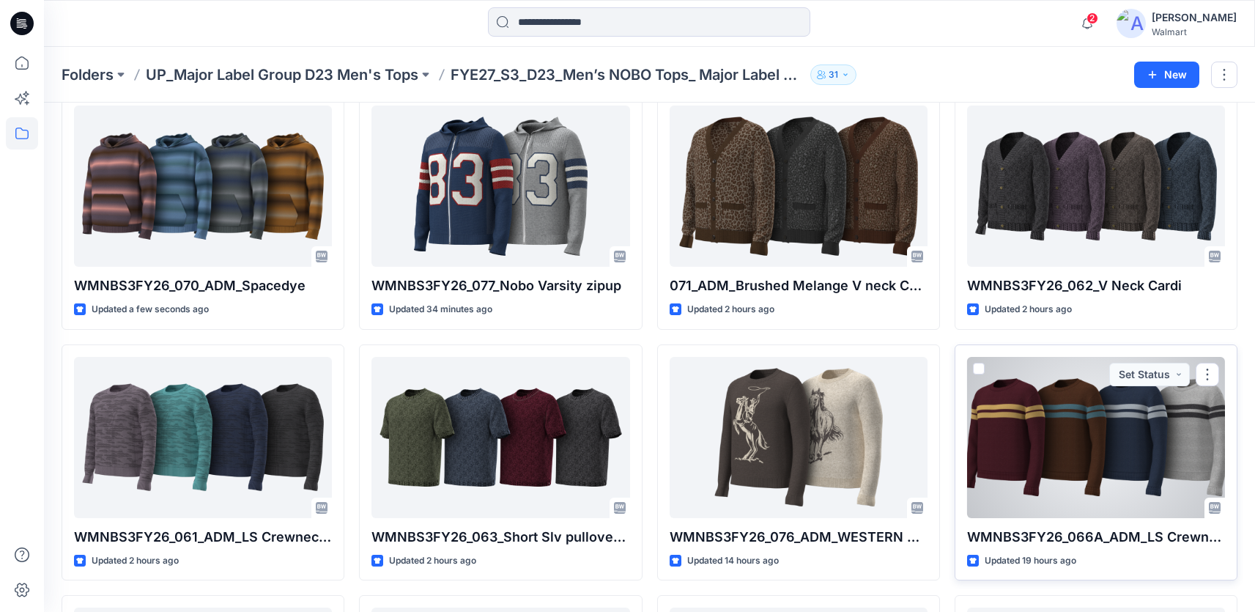
click at [1142, 471] on div at bounding box center [1096, 437] width 258 height 161
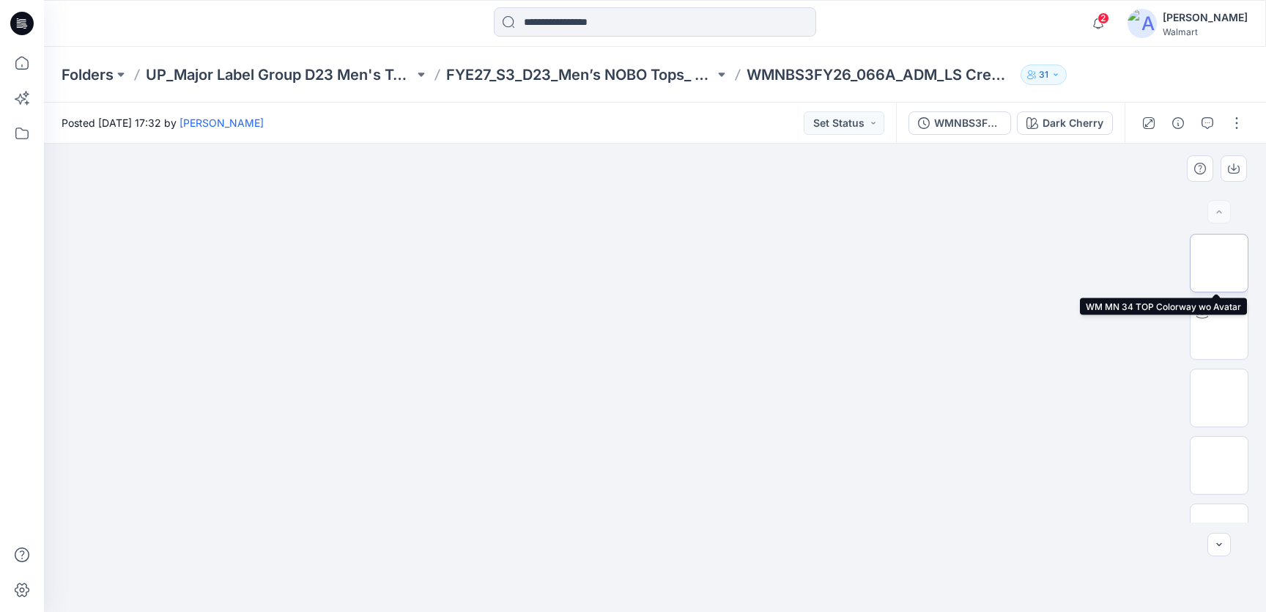
click at [1219, 263] on img at bounding box center [1219, 263] width 0 height 0
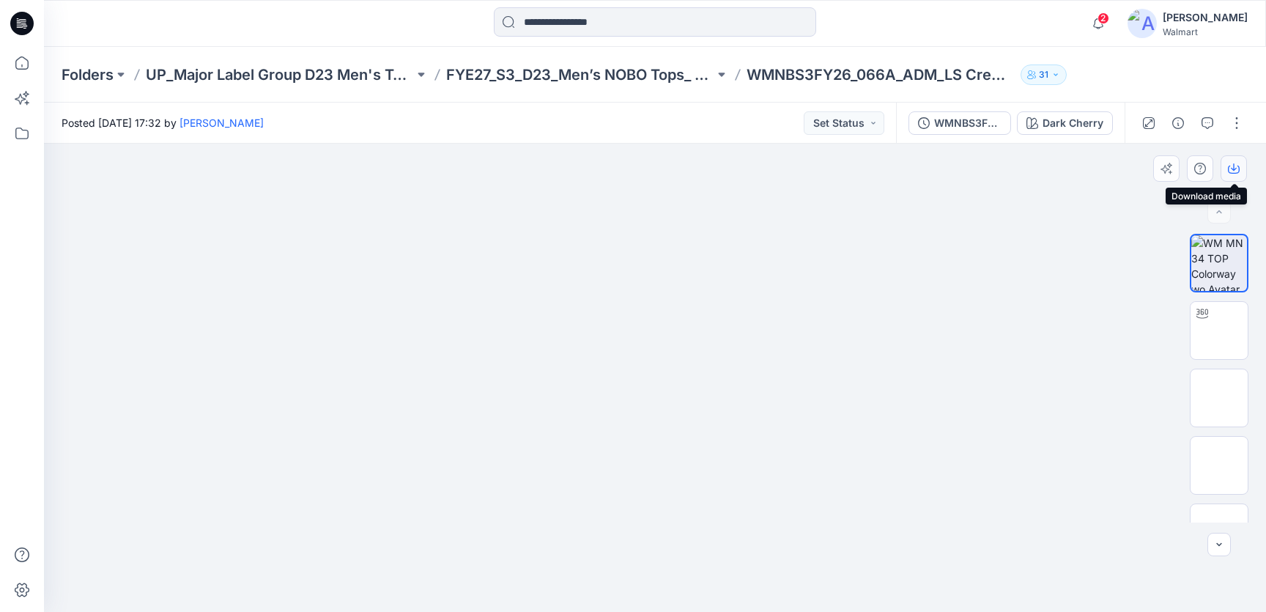
click at [1235, 166] on icon "button" at bounding box center [1234, 169] width 12 height 12
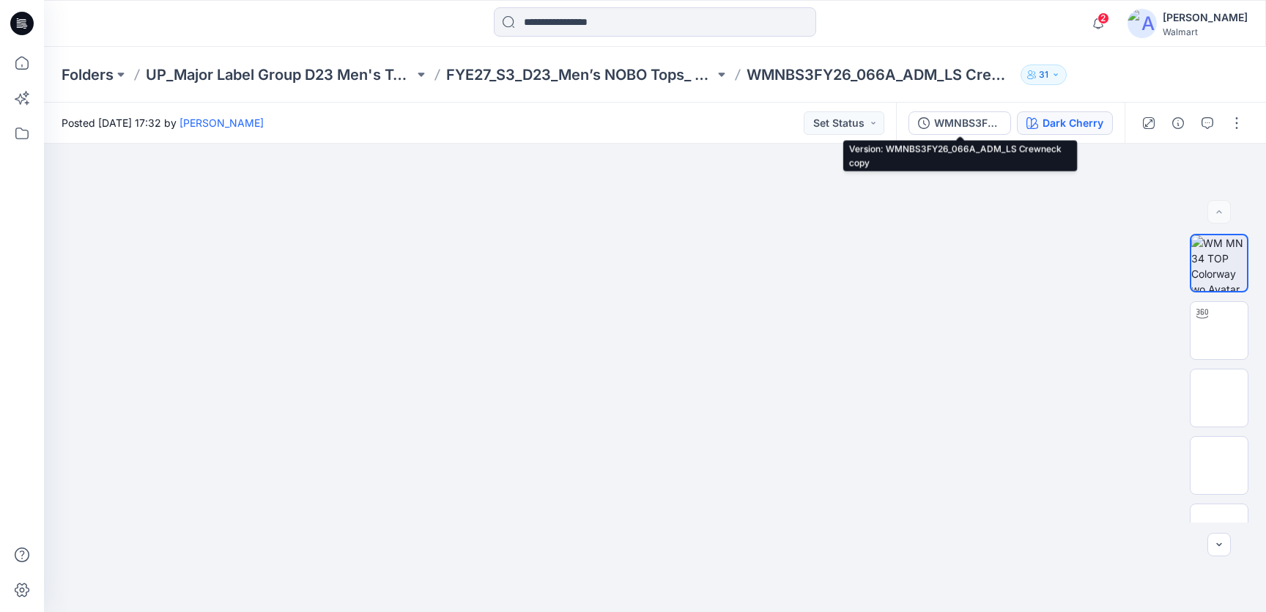
click at [1063, 126] on div "Dark Cherry" at bounding box center [1073, 123] width 61 height 16
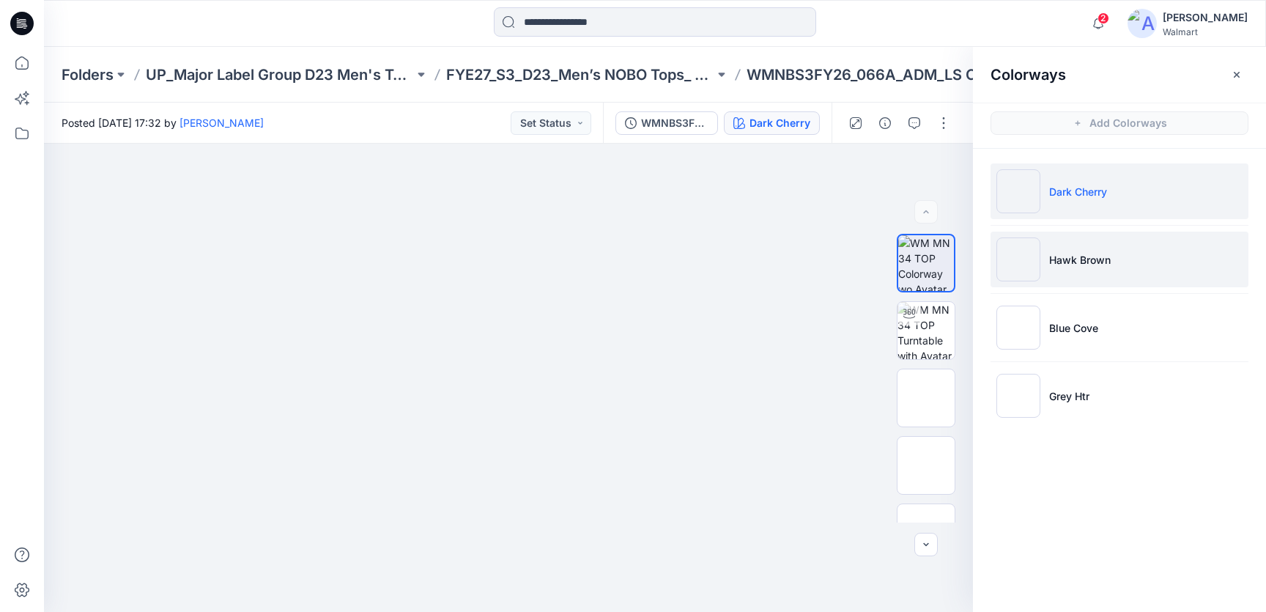
click at [1074, 251] on li "Hawk Brown" at bounding box center [1120, 260] width 258 height 56
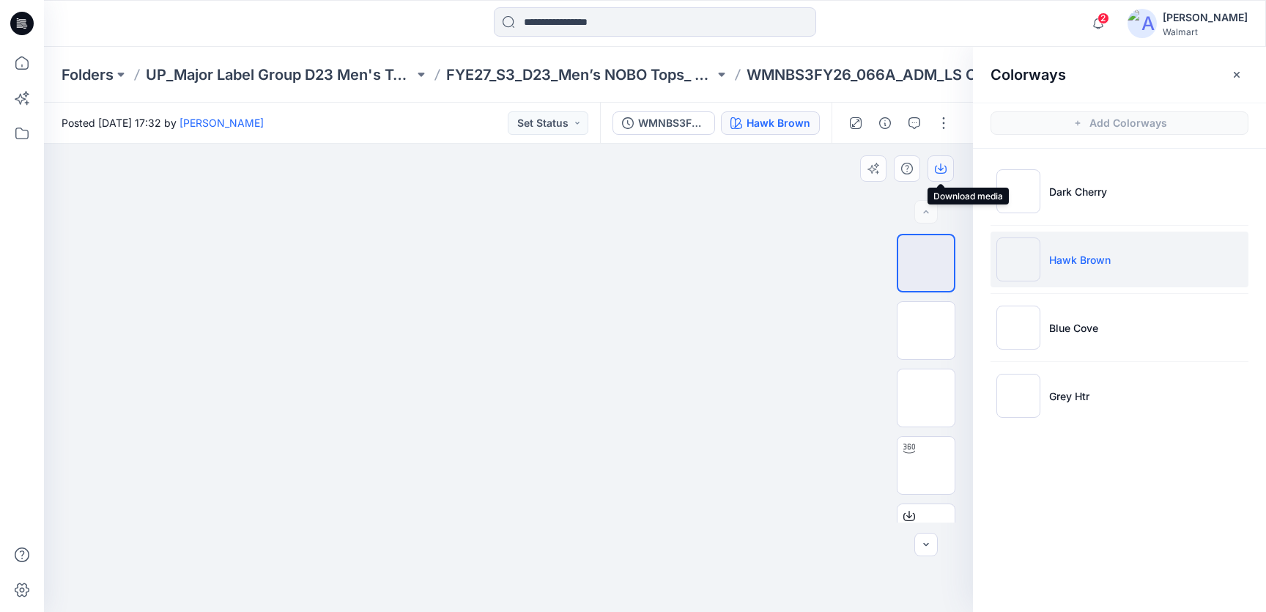
click at [949, 169] on button "button" at bounding box center [941, 168] width 26 height 26
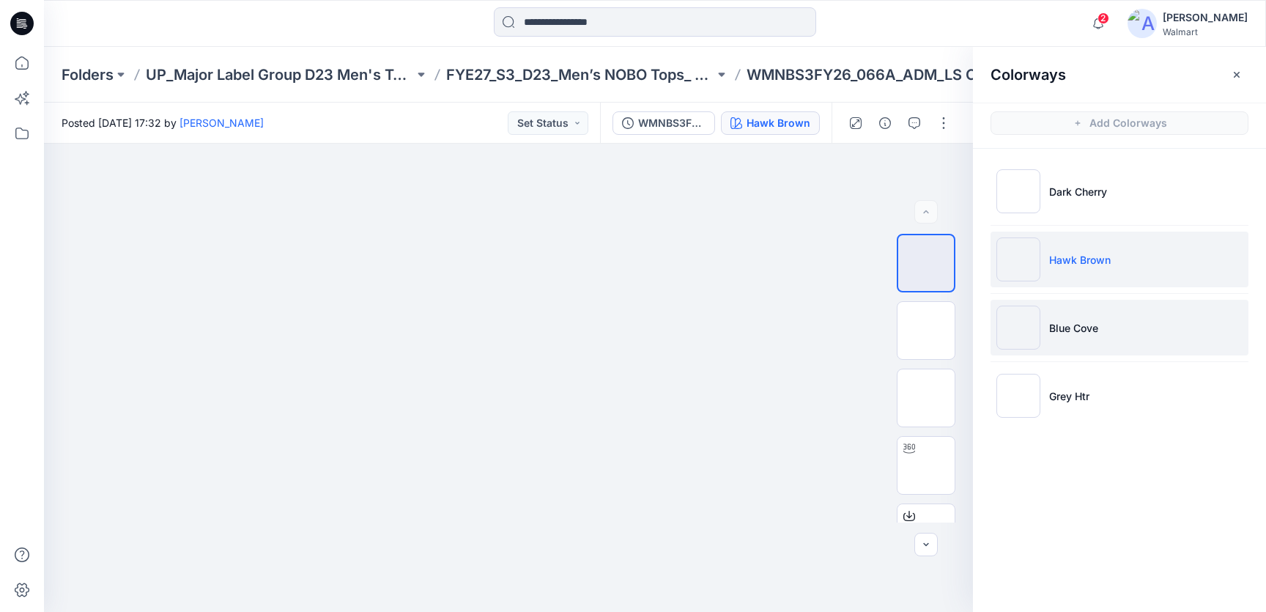
click at [1073, 322] on p "Blue Cove" at bounding box center [1073, 327] width 49 height 15
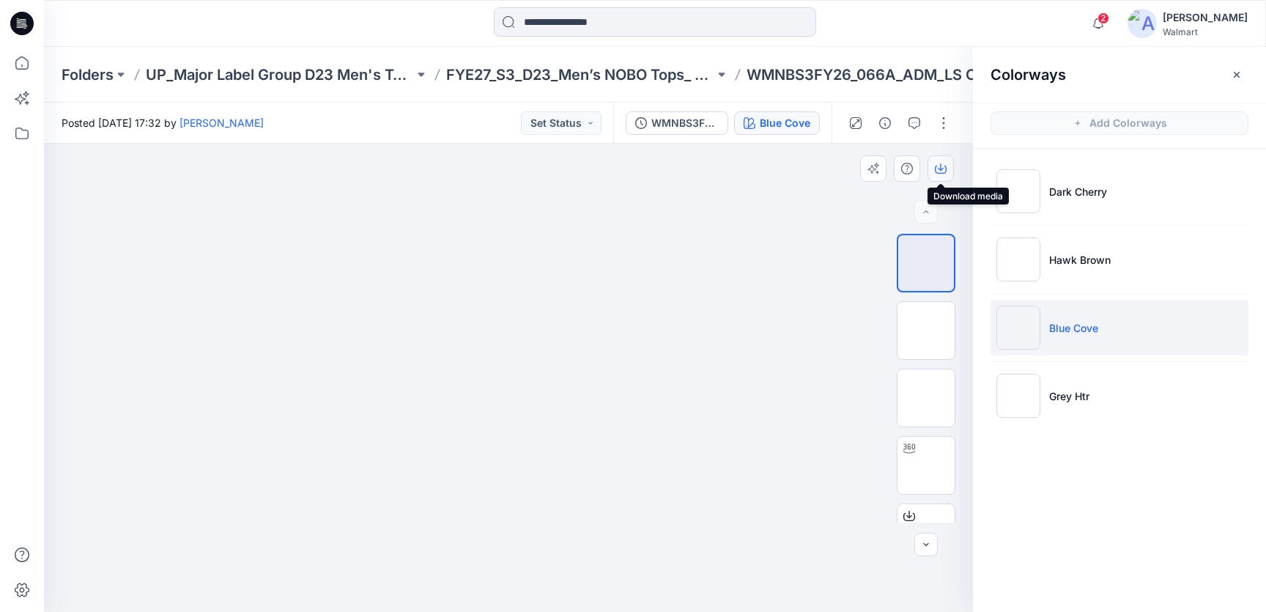
click at [944, 176] on button "button" at bounding box center [941, 168] width 26 height 26
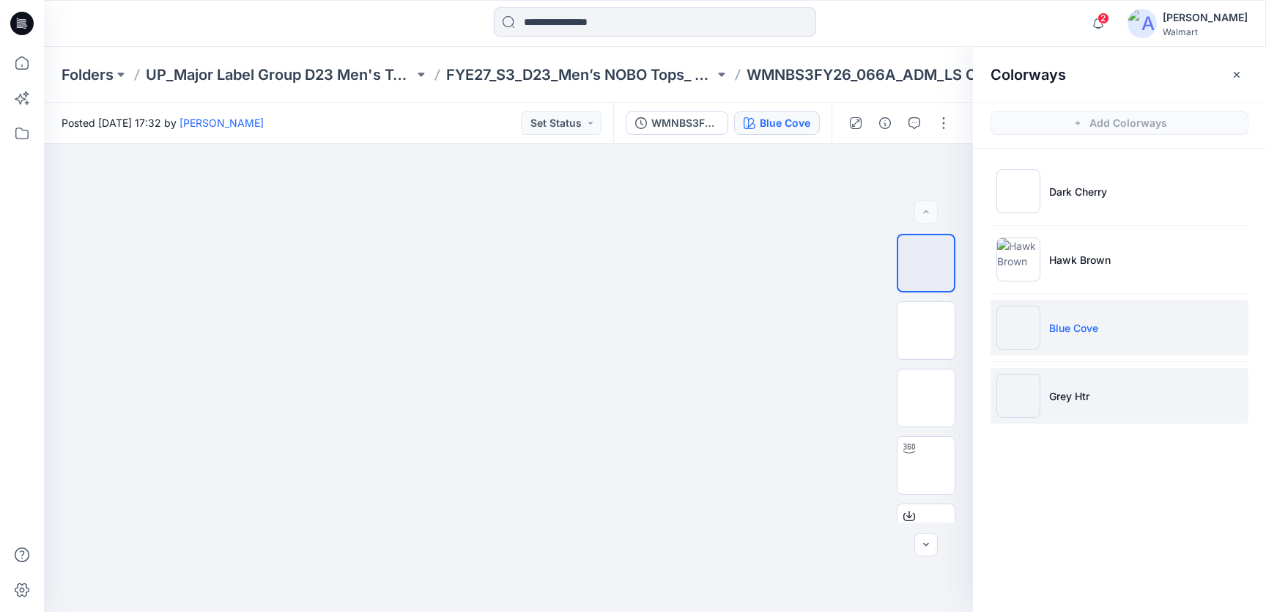
click at [1065, 381] on li "Grey Htr" at bounding box center [1120, 396] width 258 height 56
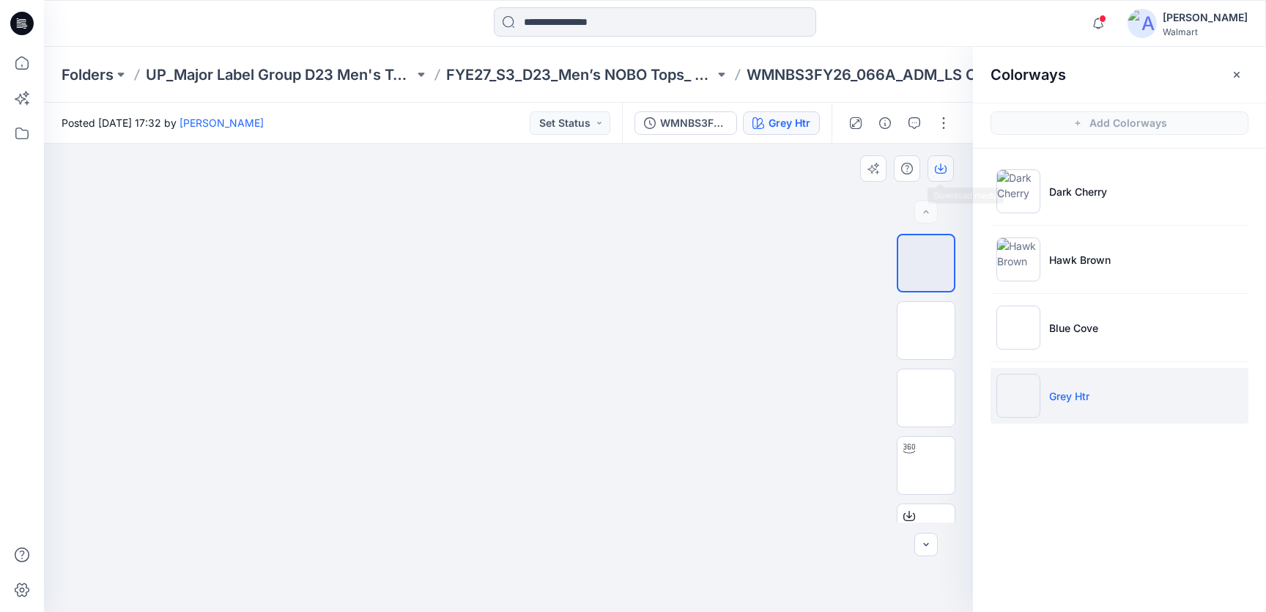
click at [945, 162] on button "button" at bounding box center [941, 168] width 26 height 26
click at [615, 77] on p "FYE27_S3_D23_Men’s NOBO Tops_ Major Label Group" at bounding box center [580, 74] width 268 height 21
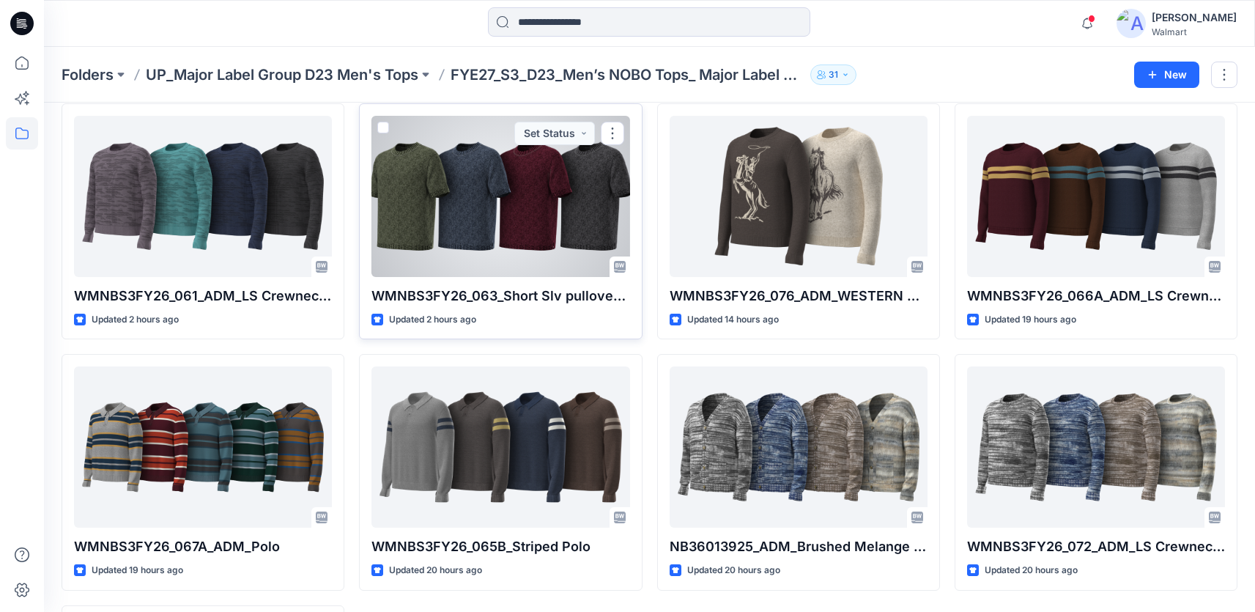
scroll to position [426, 0]
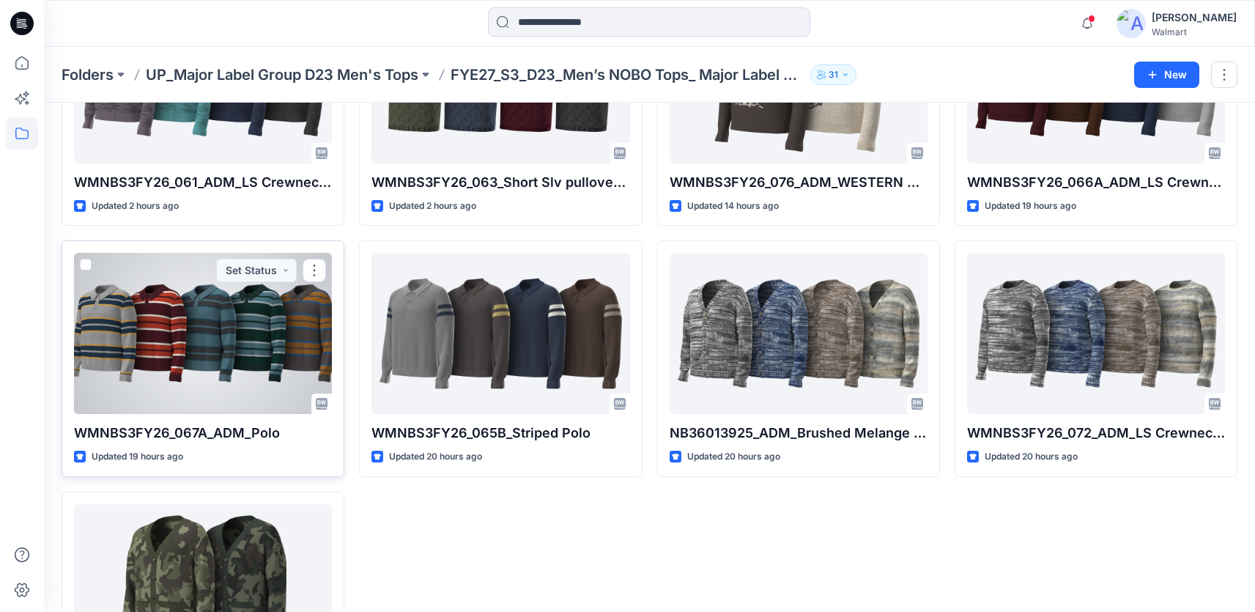
click at [262, 333] on div at bounding box center [203, 333] width 258 height 161
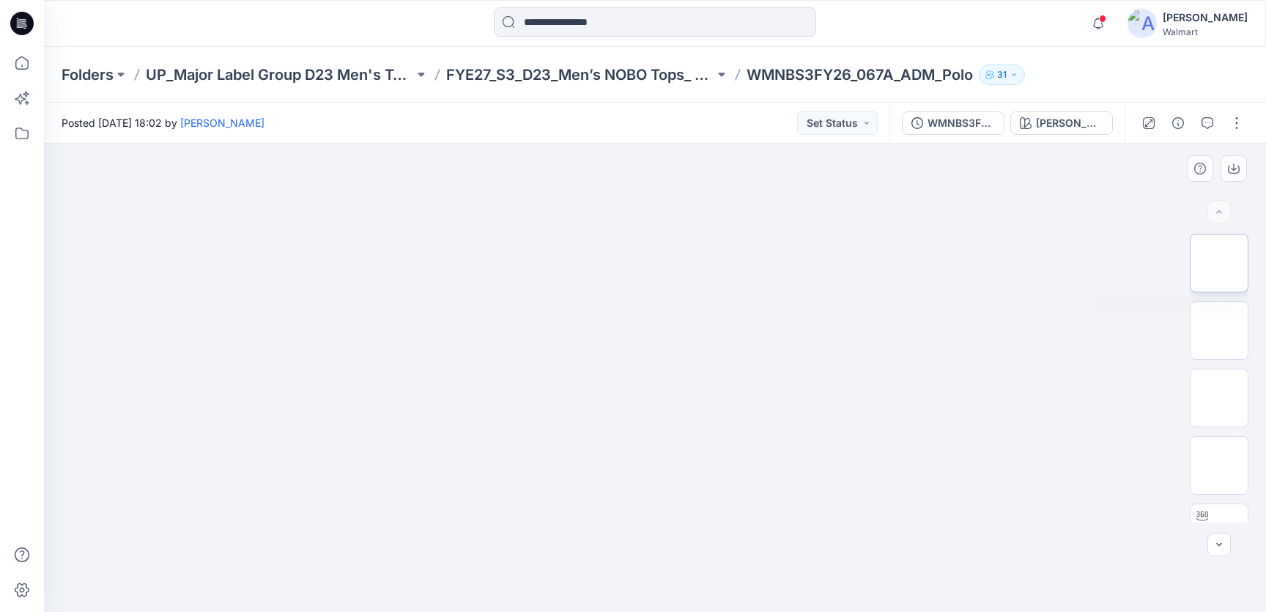
click at [1219, 263] on img at bounding box center [1219, 263] width 0 height 0
click at [1235, 171] on icon "button" at bounding box center [1234, 169] width 12 height 12
click at [1055, 122] on div "[PERSON_NAME]" at bounding box center [1069, 123] width 67 height 16
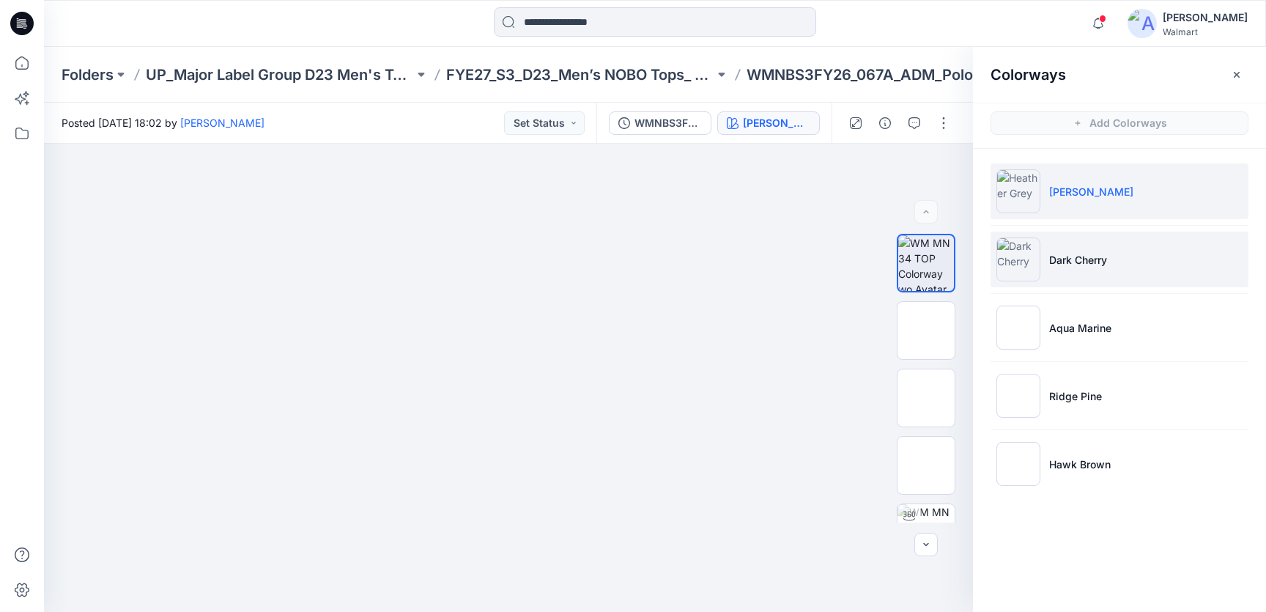
click at [1077, 243] on li "Dark Cherry" at bounding box center [1120, 260] width 258 height 56
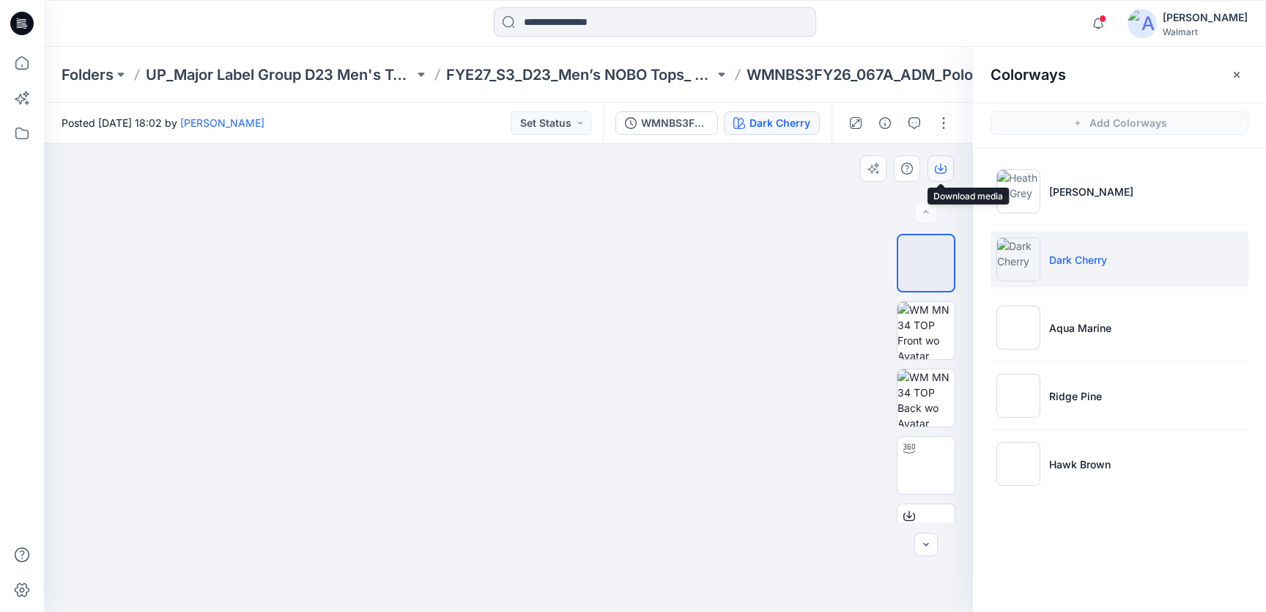
click at [946, 169] on icon "button" at bounding box center [941, 170] width 12 height 8
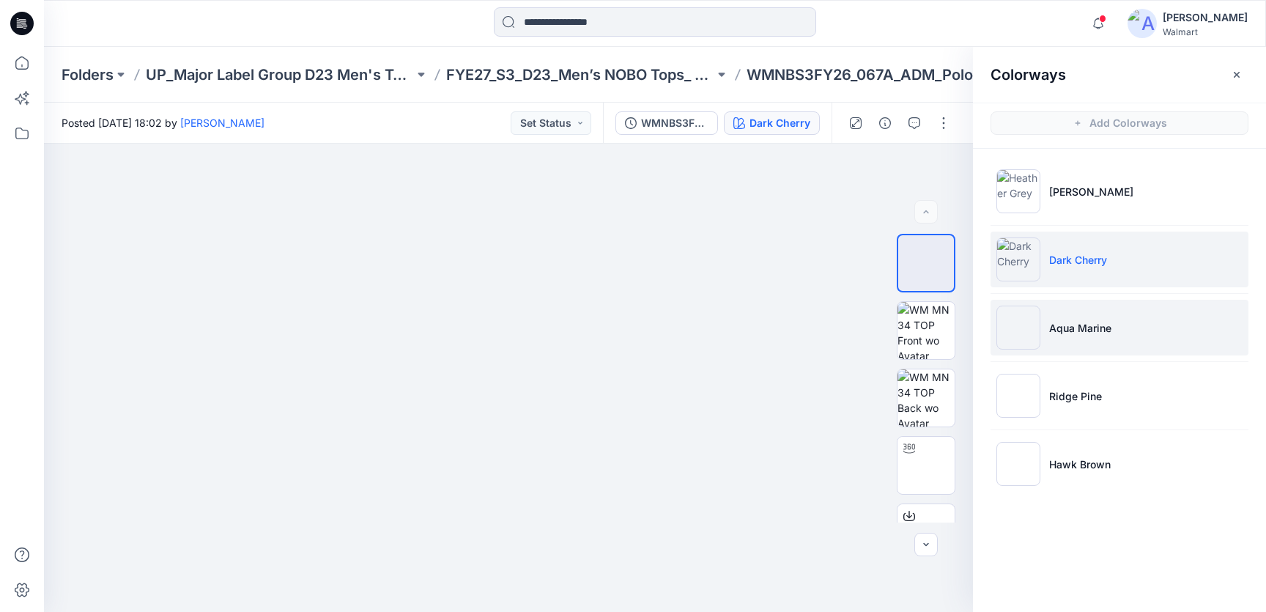
click at [1060, 336] on li "Aqua Marine" at bounding box center [1120, 328] width 258 height 56
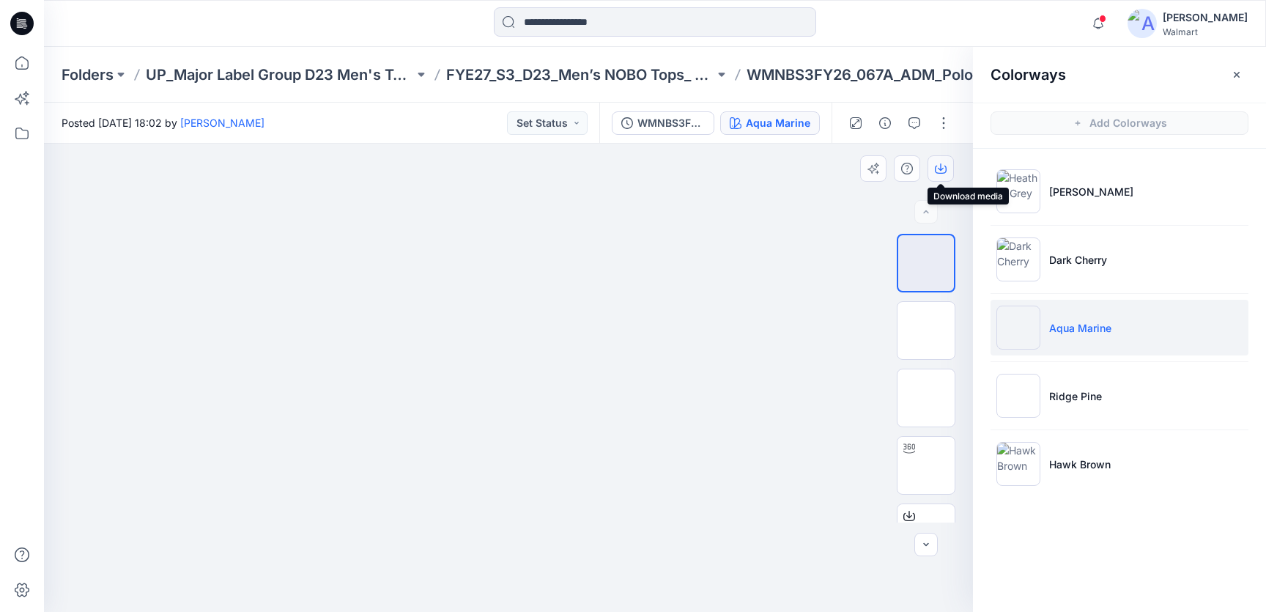
click at [943, 173] on icon "button" at bounding box center [941, 170] width 12 height 8
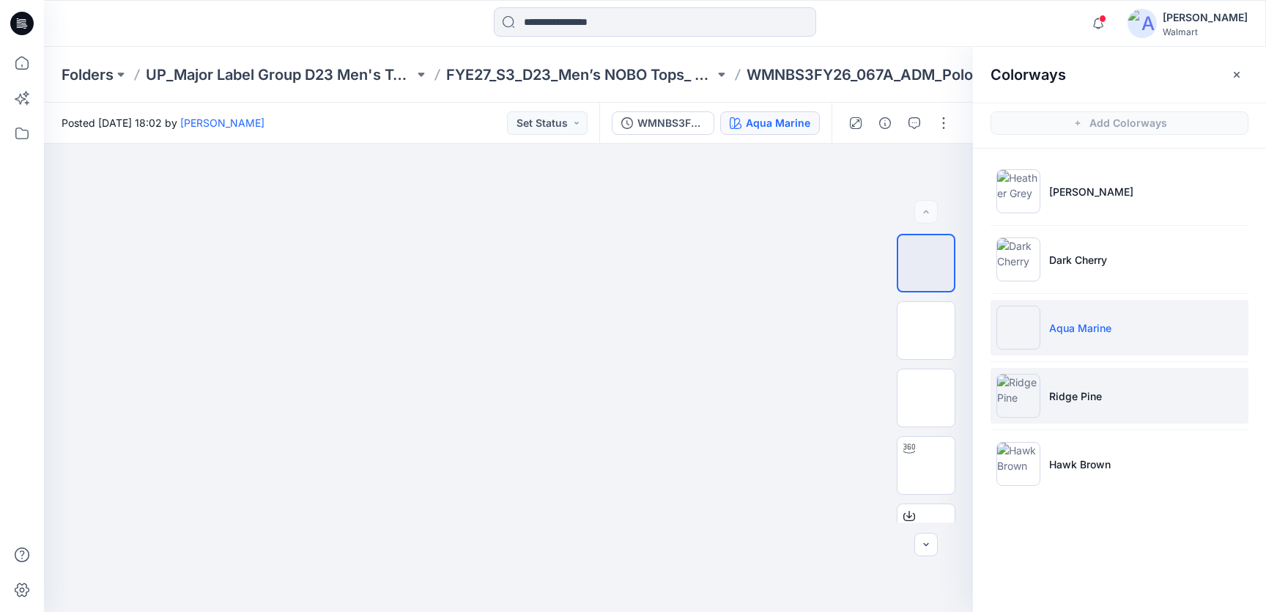
click at [1058, 395] on p "Ridge Pine" at bounding box center [1075, 395] width 53 height 15
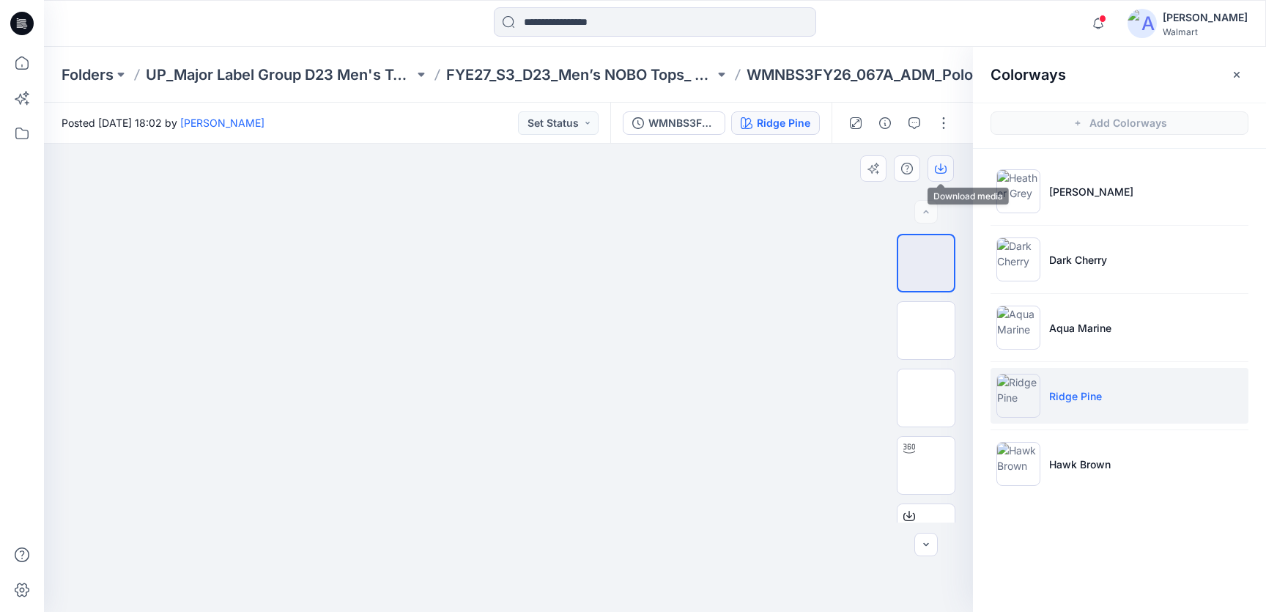
click at [949, 169] on button "button" at bounding box center [941, 168] width 26 height 26
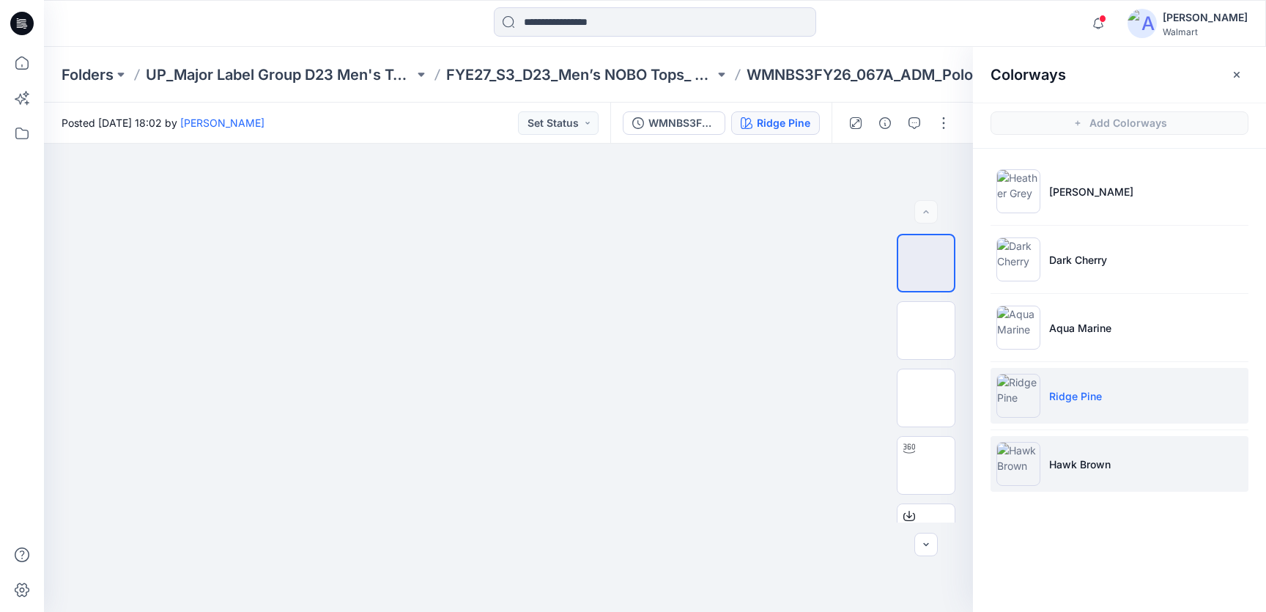
click at [1068, 455] on li "Hawk Brown" at bounding box center [1120, 464] width 258 height 56
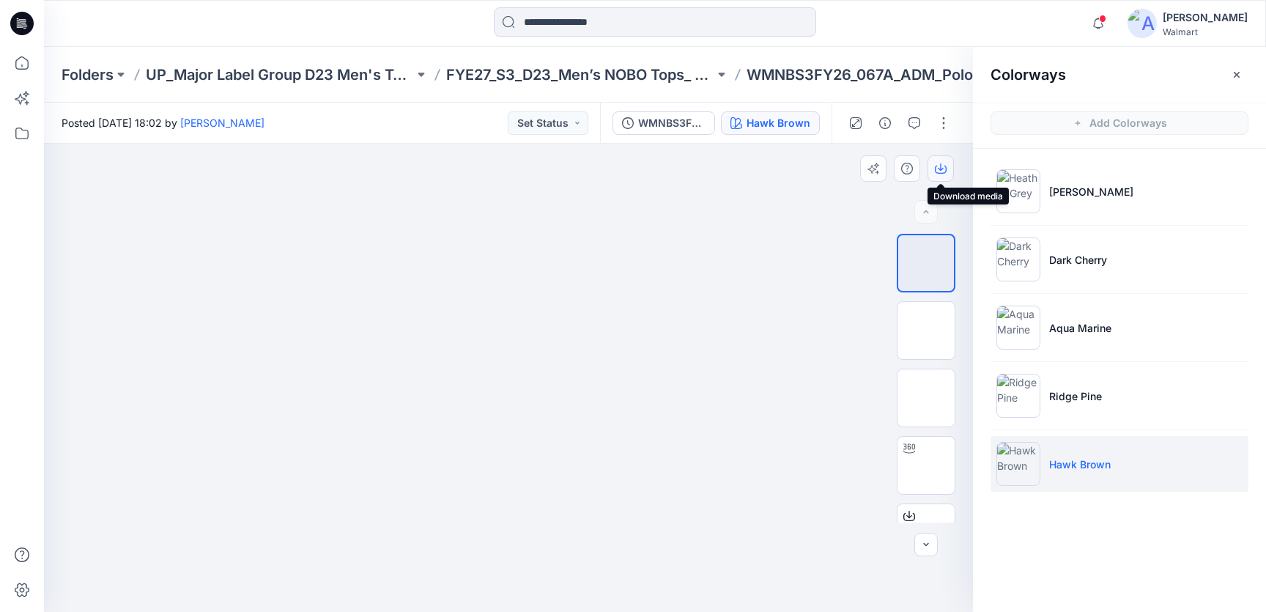
click at [949, 169] on button "button" at bounding box center [941, 168] width 26 height 26
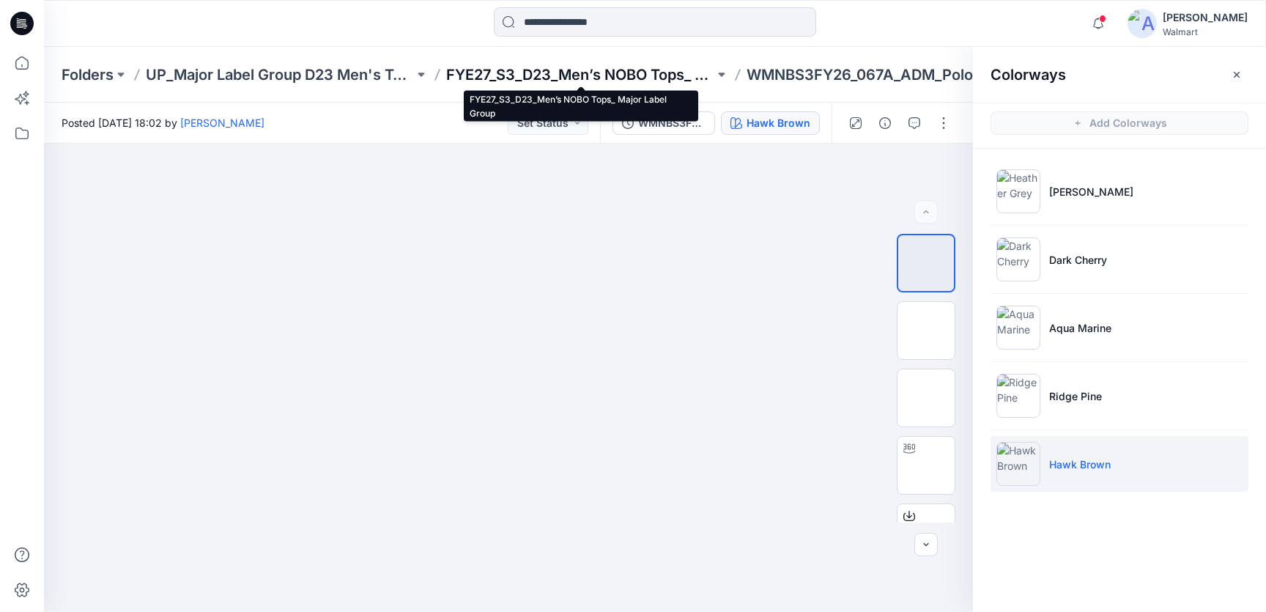
click at [615, 70] on p "FYE27_S3_D23_Men’s NOBO Tops_ Major Label Group" at bounding box center [580, 74] width 268 height 21
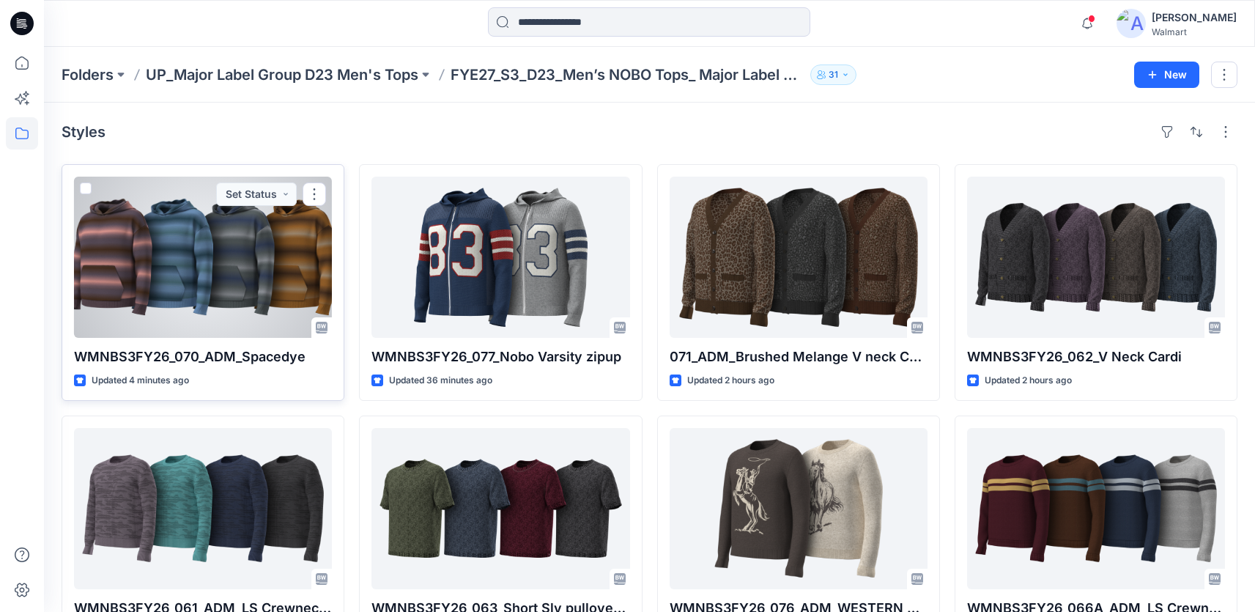
click at [213, 315] on div at bounding box center [203, 257] width 258 height 161
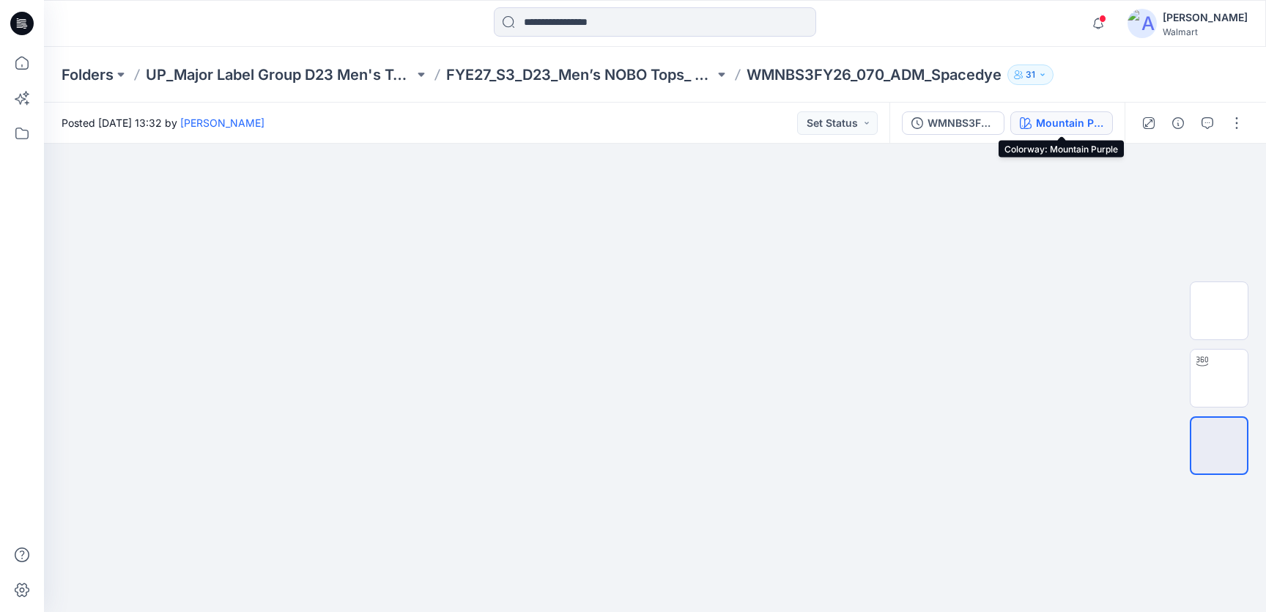
click at [1057, 132] on button "Mountain Purple" at bounding box center [1061, 122] width 103 height 23
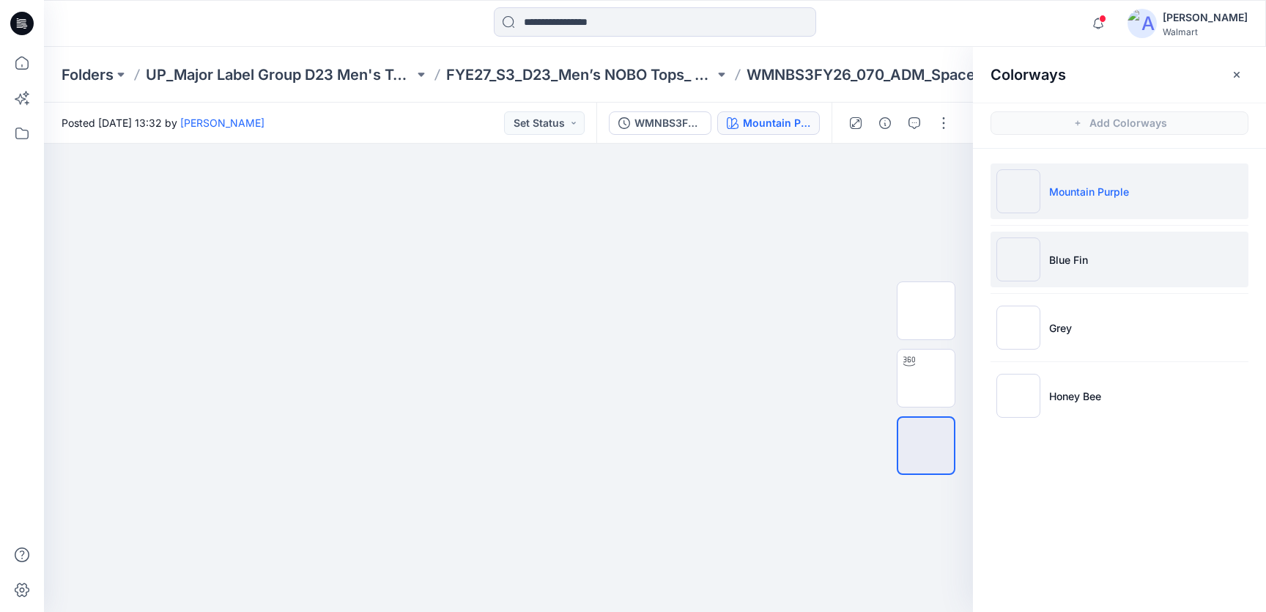
click at [1106, 238] on li "Blue Fin" at bounding box center [1120, 260] width 258 height 56
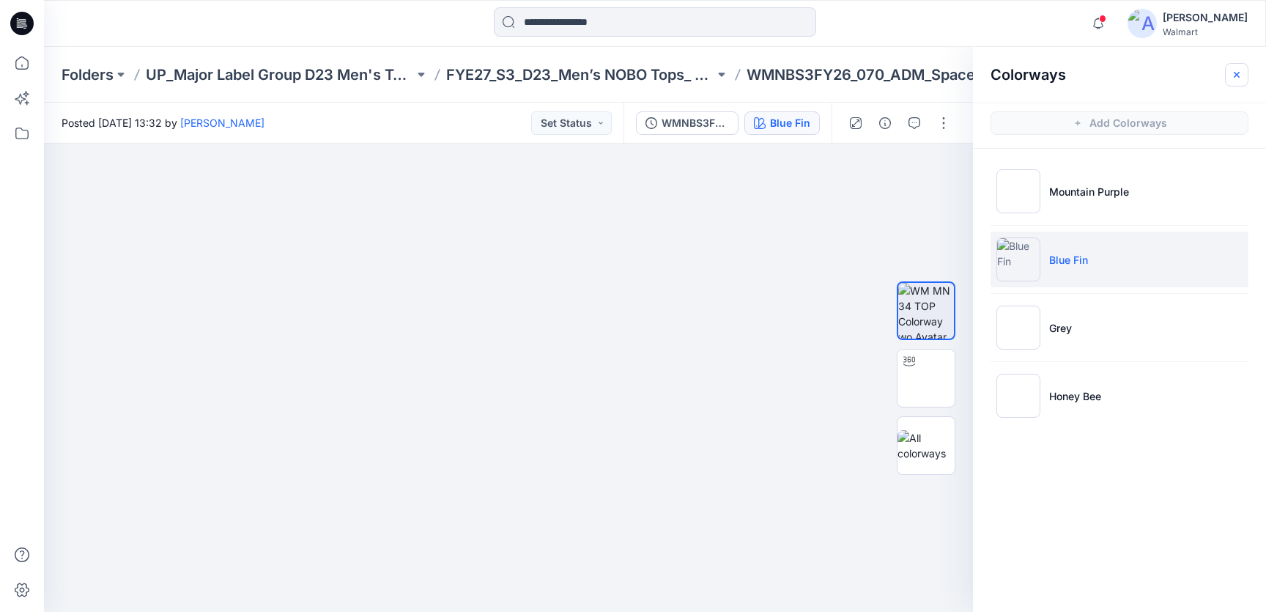
click at [1236, 73] on icon "button" at bounding box center [1237, 75] width 12 height 12
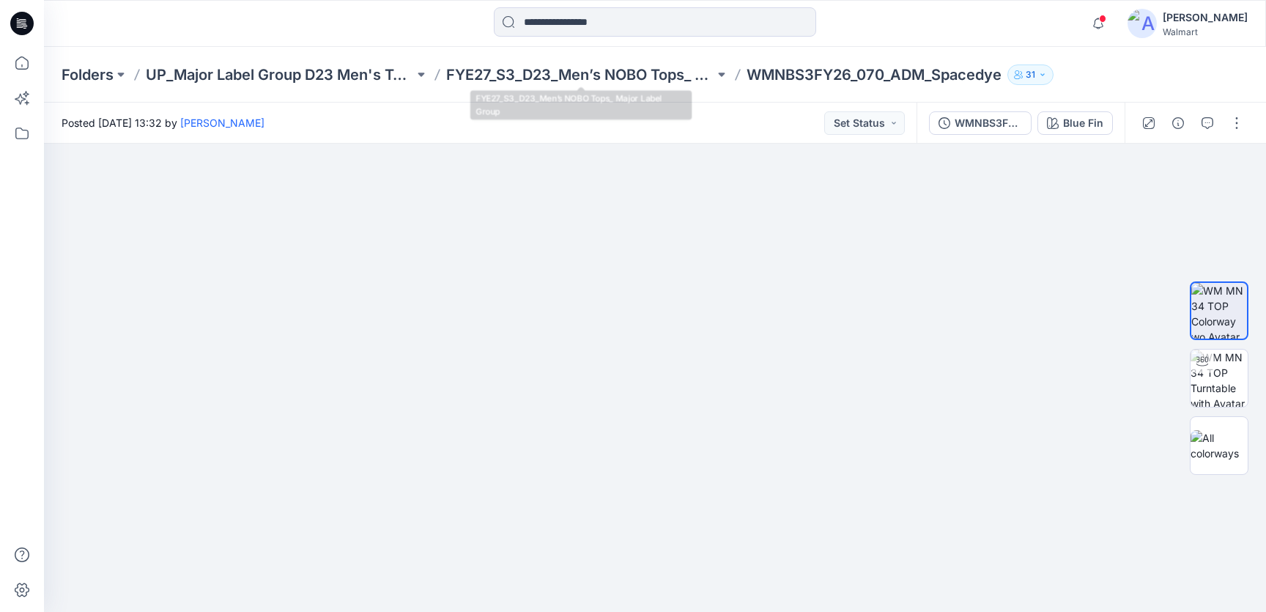
click at [585, 62] on div "Folders UP_Major Label Group D23 Men's Tops FYE27_S3_D23_Men’s NOBO Tops_ Major…" at bounding box center [655, 75] width 1222 height 56
click at [584, 70] on p "FYE27_S3_D23_Men’s NOBO Tops_ Major Label Group" at bounding box center [580, 74] width 268 height 21
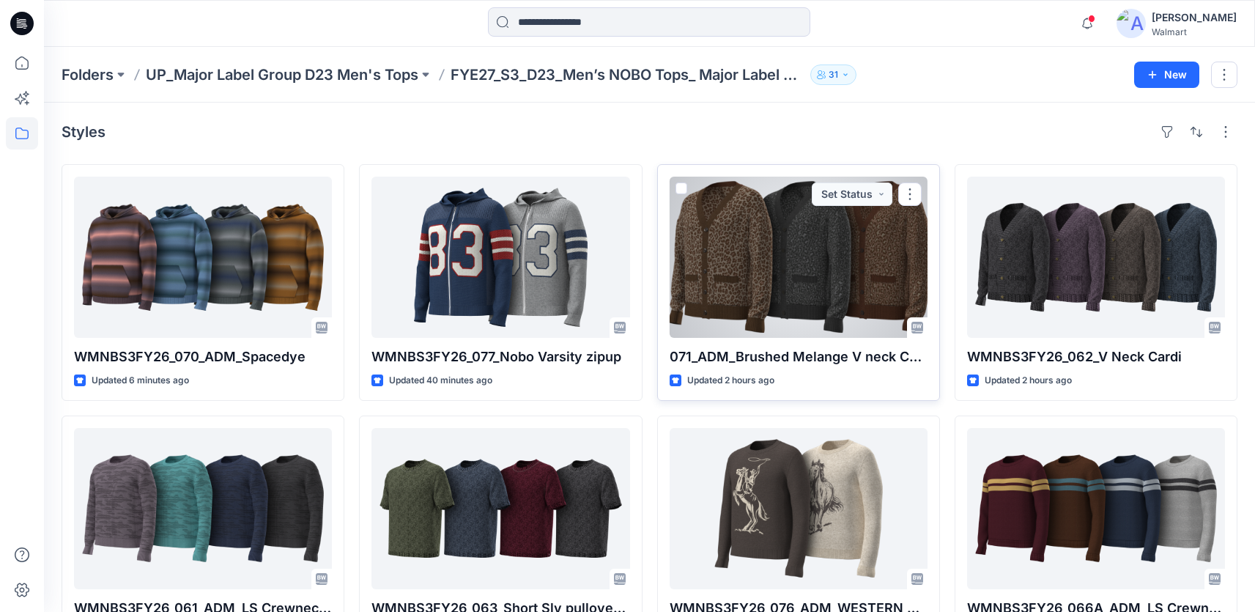
click at [784, 263] on div at bounding box center [799, 257] width 258 height 161
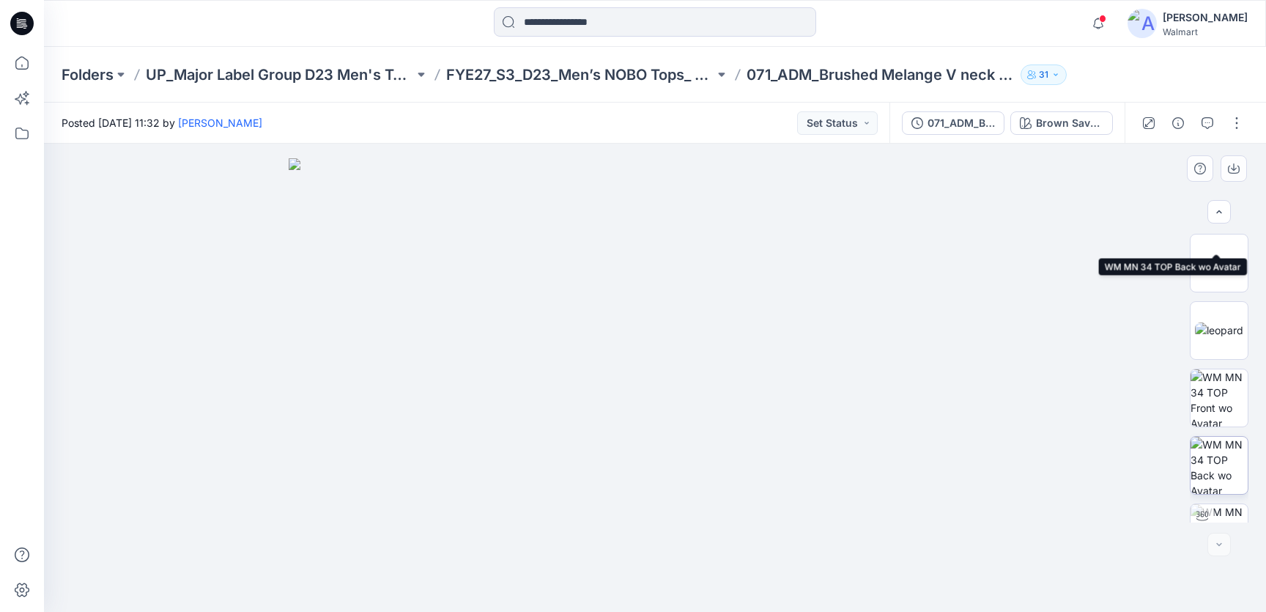
scroll to position [242, 0]
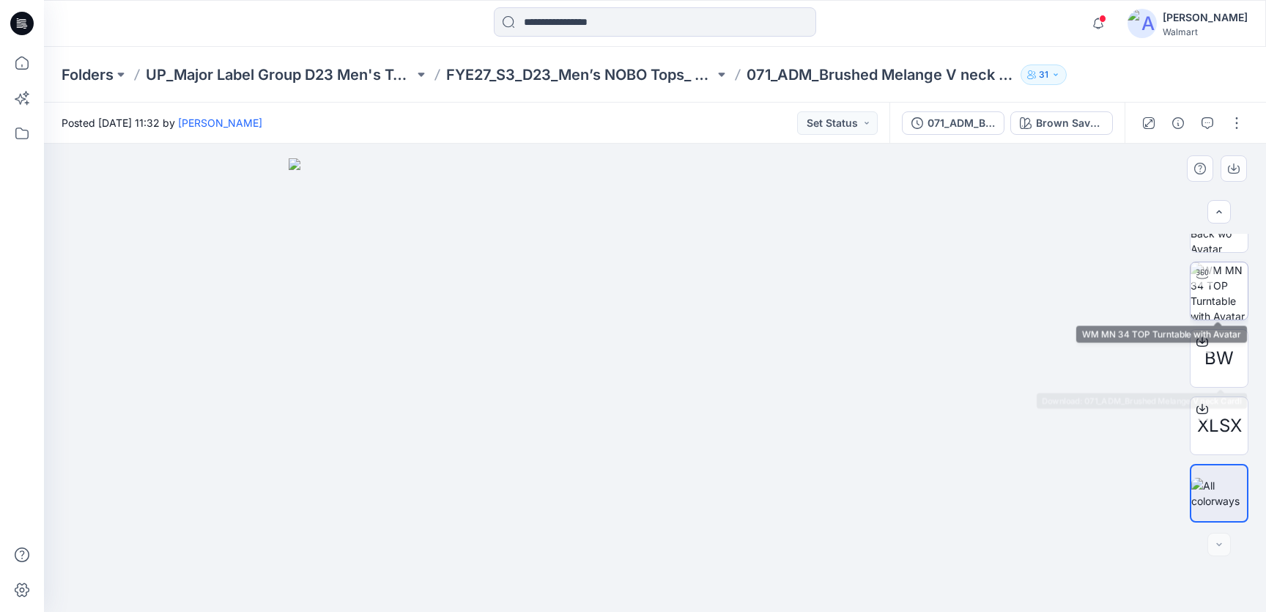
click at [1226, 300] on img at bounding box center [1219, 290] width 57 height 57
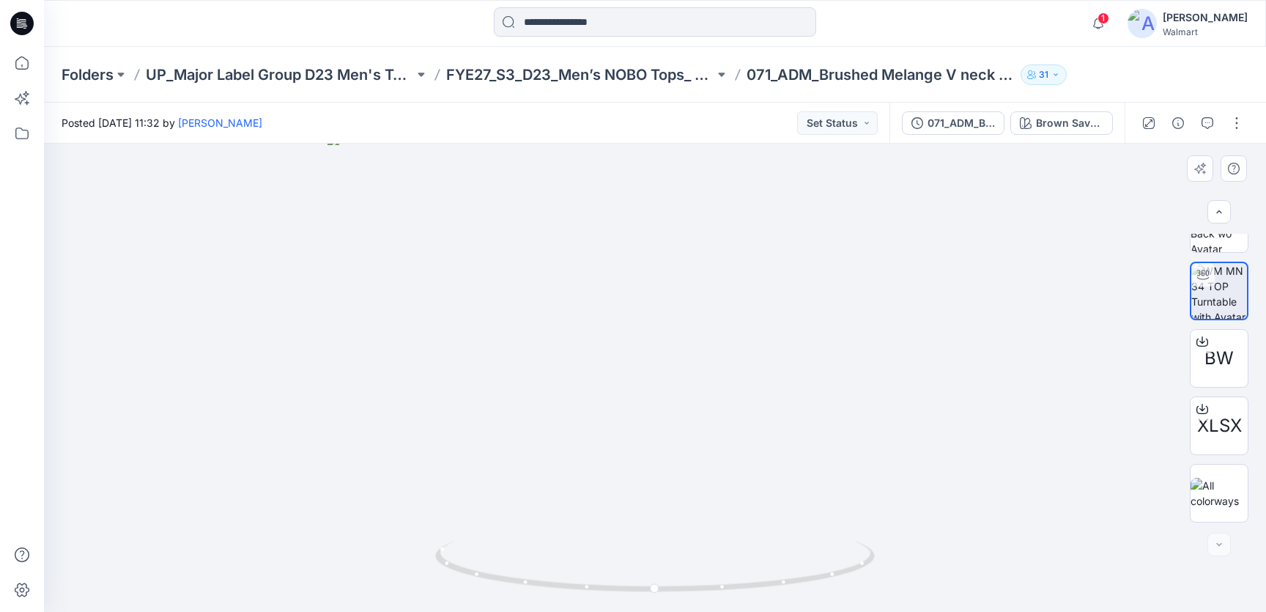
drag, startPoint x: 665, startPoint y: 237, endPoint x: 667, endPoint y: 270, distance: 33.0
click at [667, 270] on img at bounding box center [655, 372] width 656 height 478
drag, startPoint x: 663, startPoint y: 591, endPoint x: 812, endPoint y: 582, distance: 148.9
click at [812, 582] on icon at bounding box center [656, 568] width 443 height 55
drag, startPoint x: 798, startPoint y: 577, endPoint x: 892, endPoint y: 565, distance: 94.6
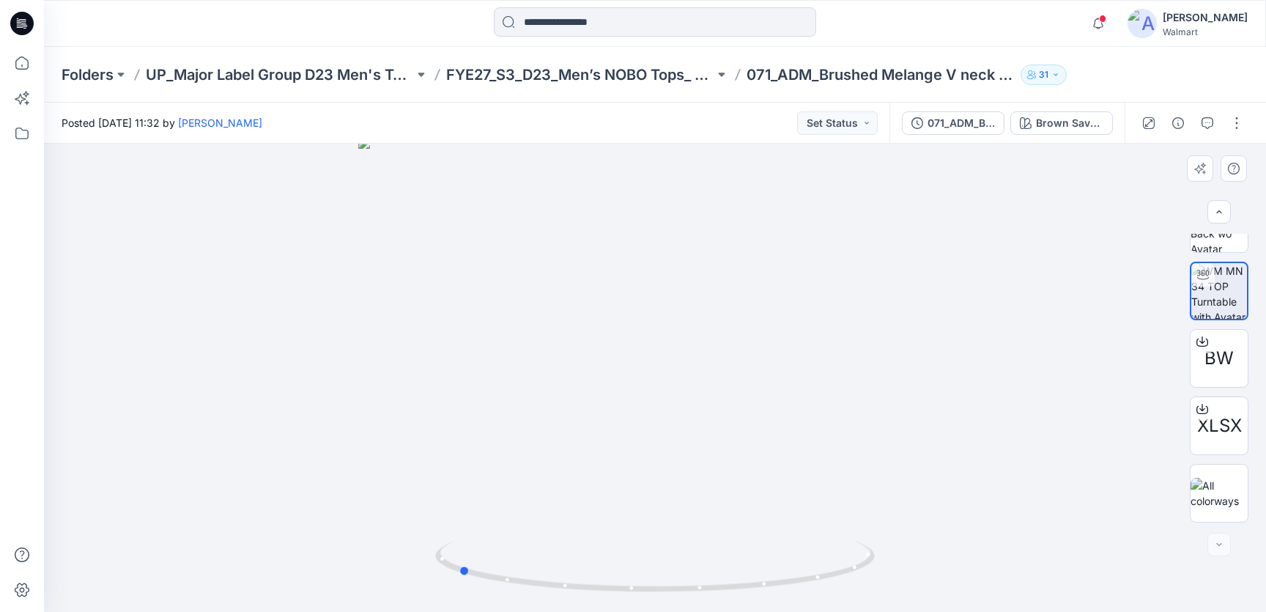
click at [892, 565] on div at bounding box center [655, 378] width 1222 height 468
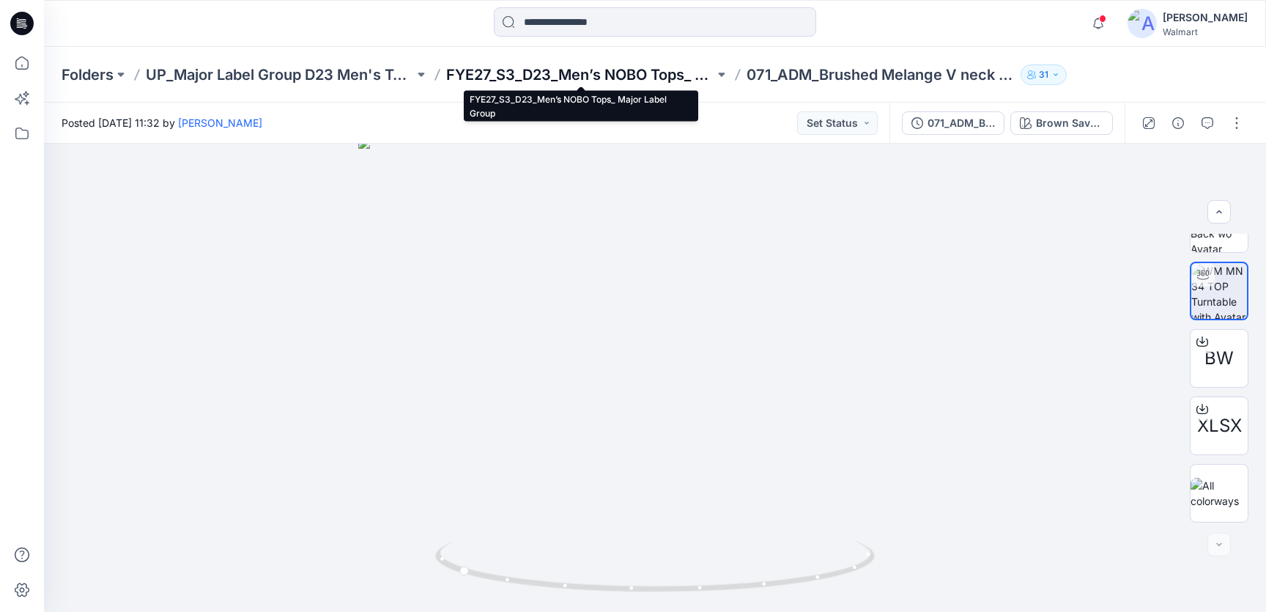
click at [583, 79] on p "FYE27_S3_D23_Men’s NOBO Tops_ Major Label Group" at bounding box center [580, 74] width 268 height 21
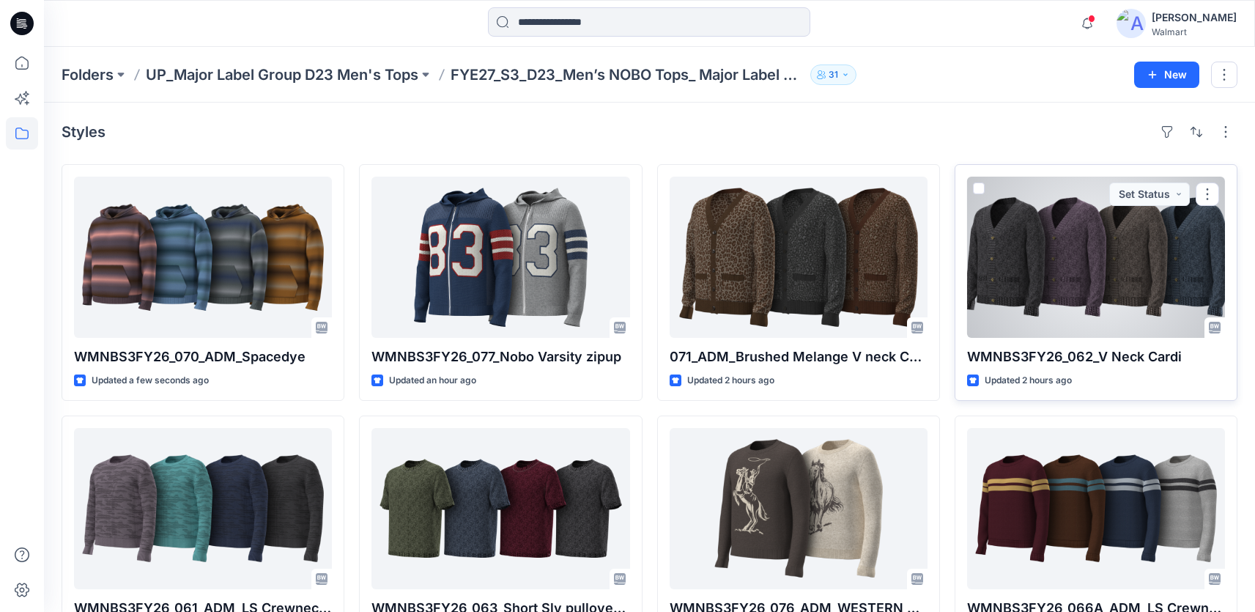
click at [1075, 245] on div at bounding box center [1096, 257] width 258 height 161
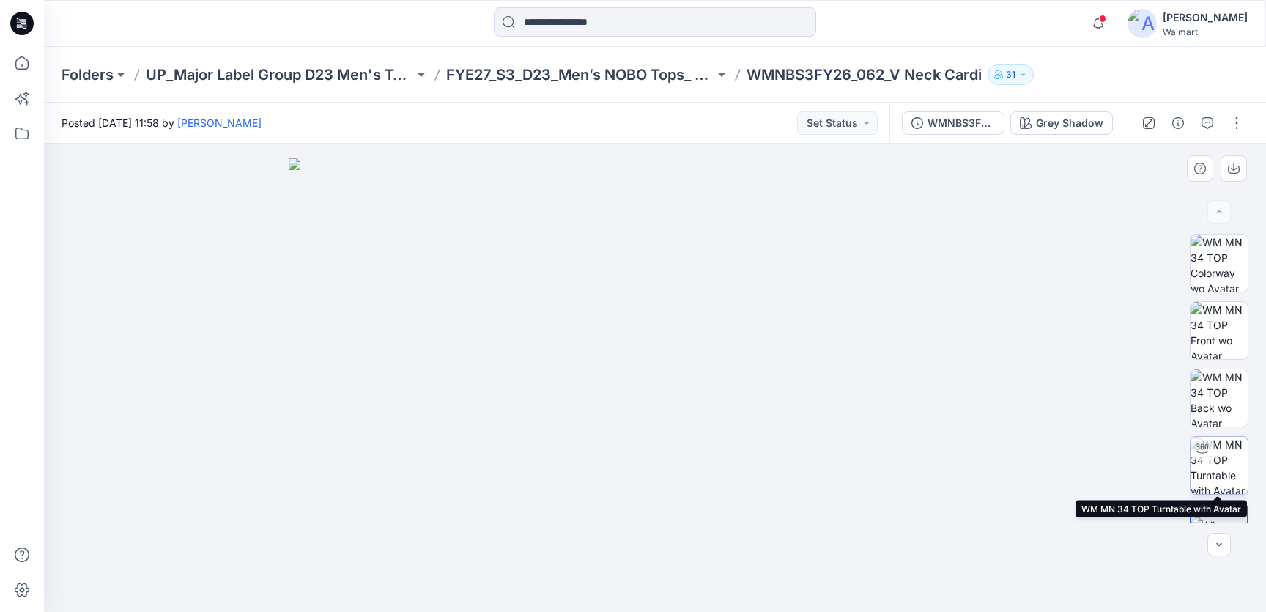
click at [1218, 473] on img at bounding box center [1219, 465] width 57 height 57
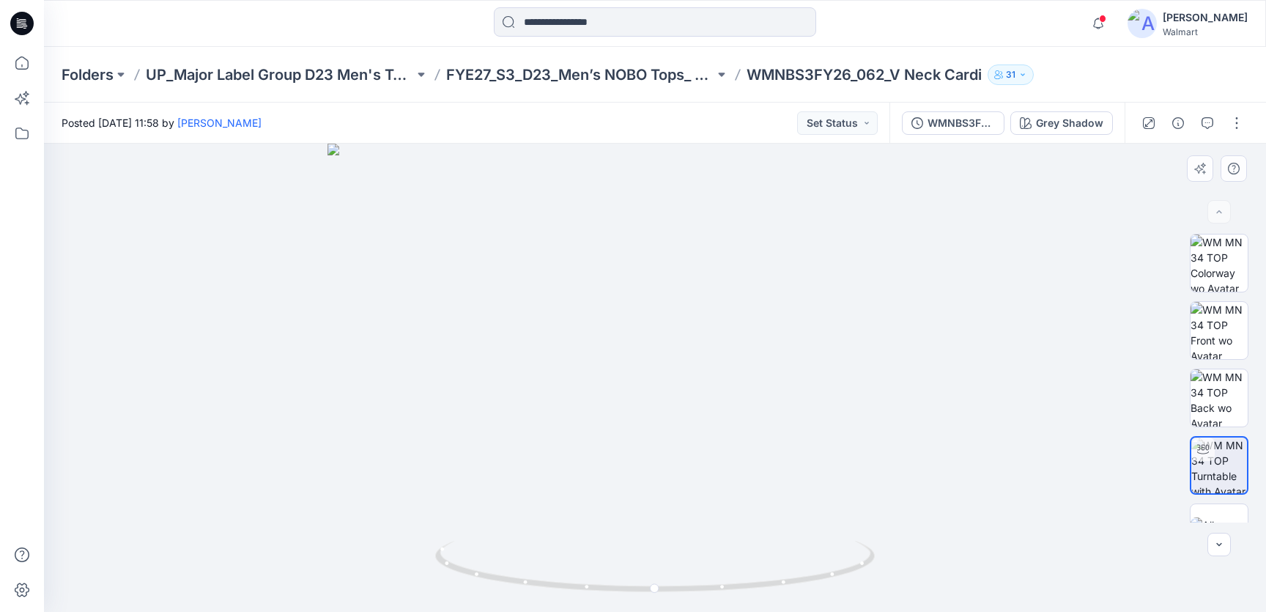
drag, startPoint x: 649, startPoint y: 180, endPoint x: 642, endPoint y: 297, distance: 117.5
click at [642, 297] on img at bounding box center [655, 378] width 656 height 468
drag, startPoint x: 707, startPoint y: 589, endPoint x: 815, endPoint y: 575, distance: 108.6
click at [815, 575] on icon at bounding box center [656, 568] width 443 height 55
click at [810, 577] on icon at bounding box center [656, 568] width 443 height 55
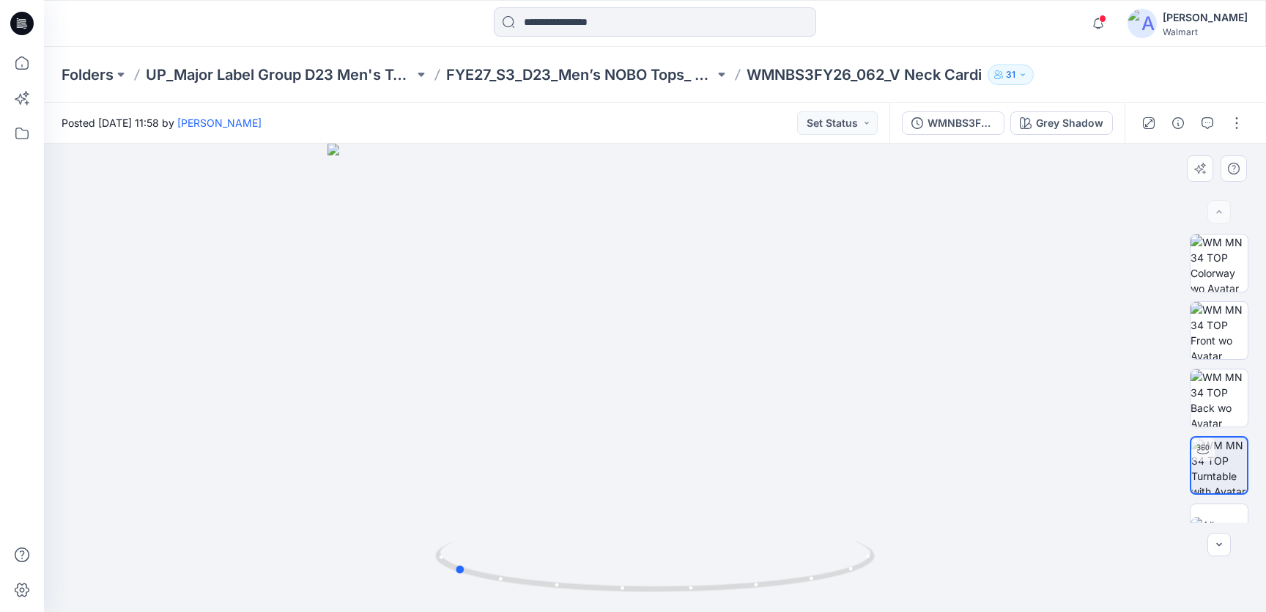
drag, startPoint x: 778, startPoint y: 582, endPoint x: 887, endPoint y: 552, distance: 113.0
click at [887, 552] on div at bounding box center [655, 378] width 1222 height 468
